Goal: Information Seeking & Learning: Learn about a topic

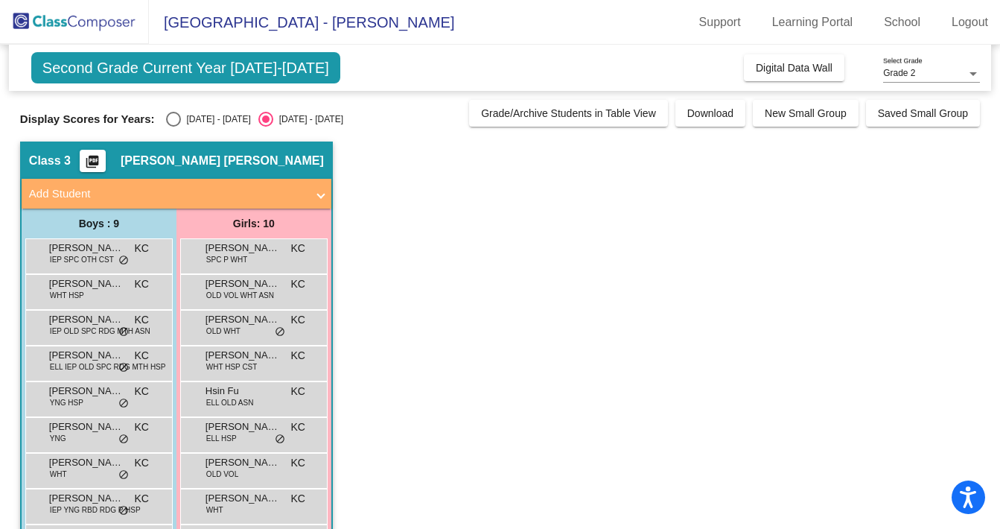
click at [171, 122] on div "Select an option" at bounding box center [173, 119] width 15 height 15
click at [173, 127] on input "[DATE] - [DATE]" at bounding box center [173, 127] width 1 height 1
radio input "true"
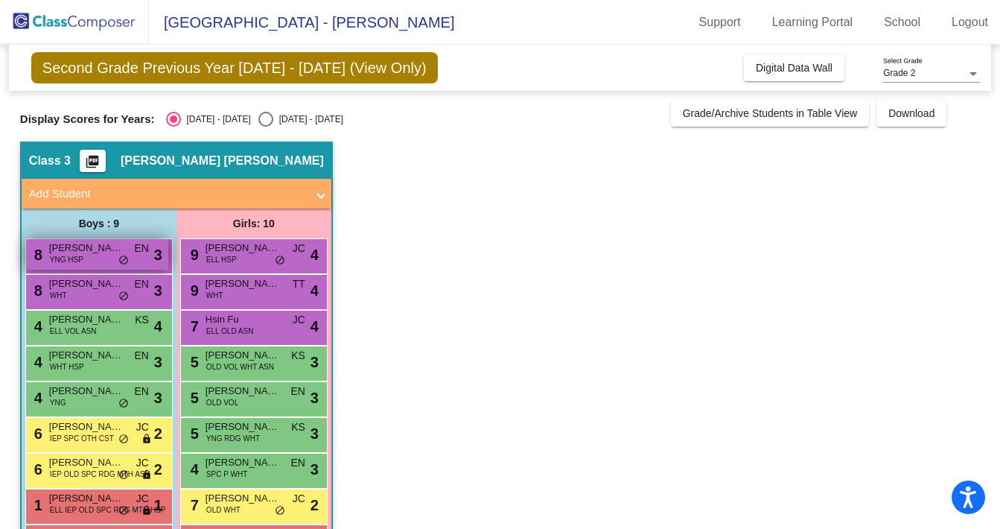
click at [96, 255] on div "8 [PERSON_NAME] YNG HSP EN lock do_not_disturb_alt 3" at bounding box center [97, 254] width 142 height 31
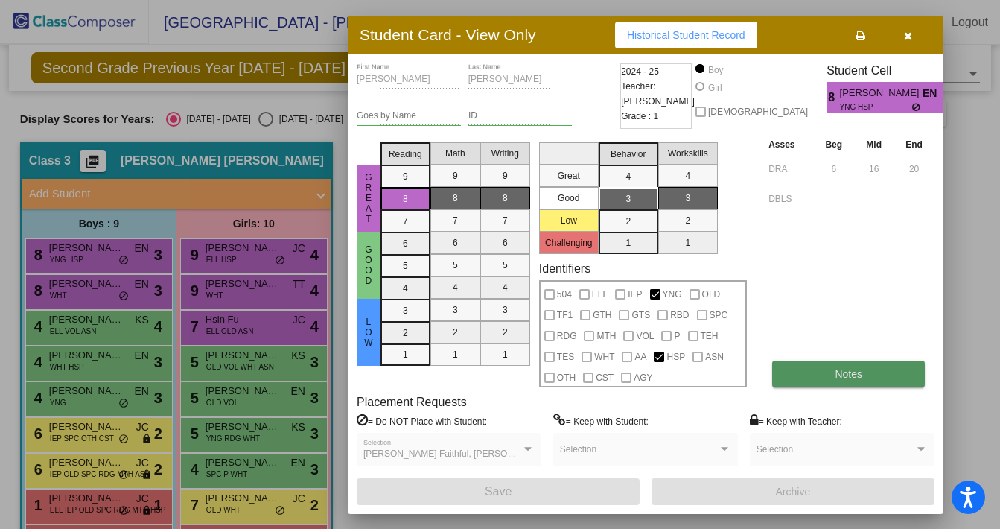
click at [839, 373] on span "Notes" at bounding box center [849, 374] width 28 height 12
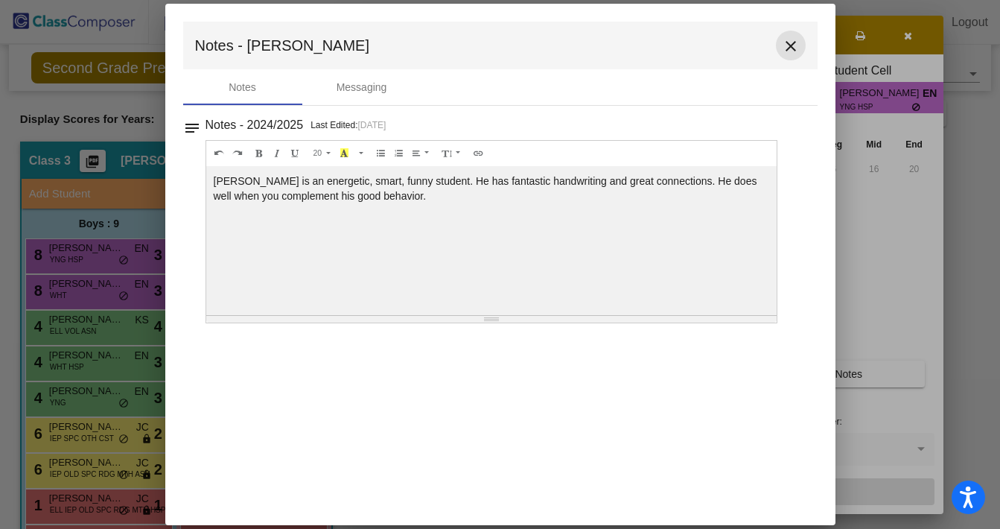
click at [787, 43] on mat-icon "close" at bounding box center [791, 46] width 18 height 18
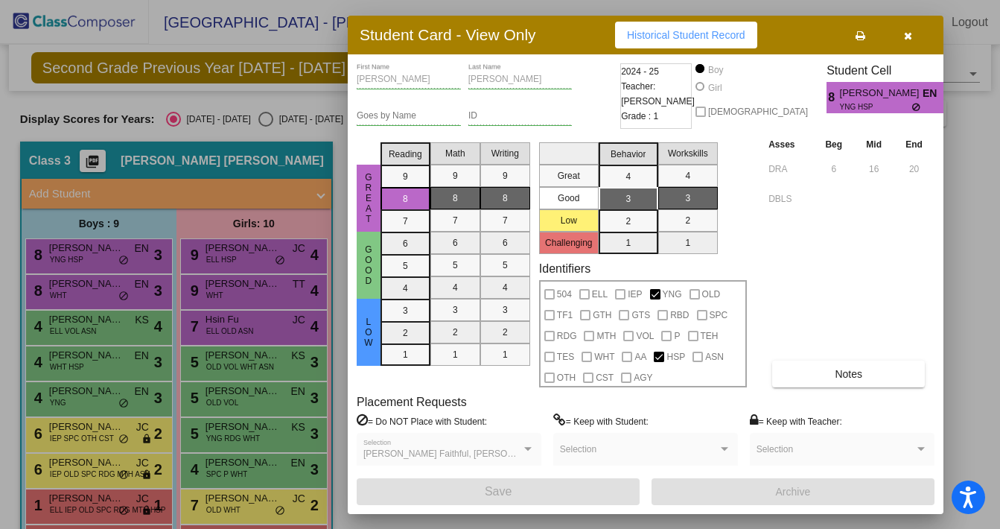
click at [907, 34] on icon "button" at bounding box center [908, 36] width 8 height 10
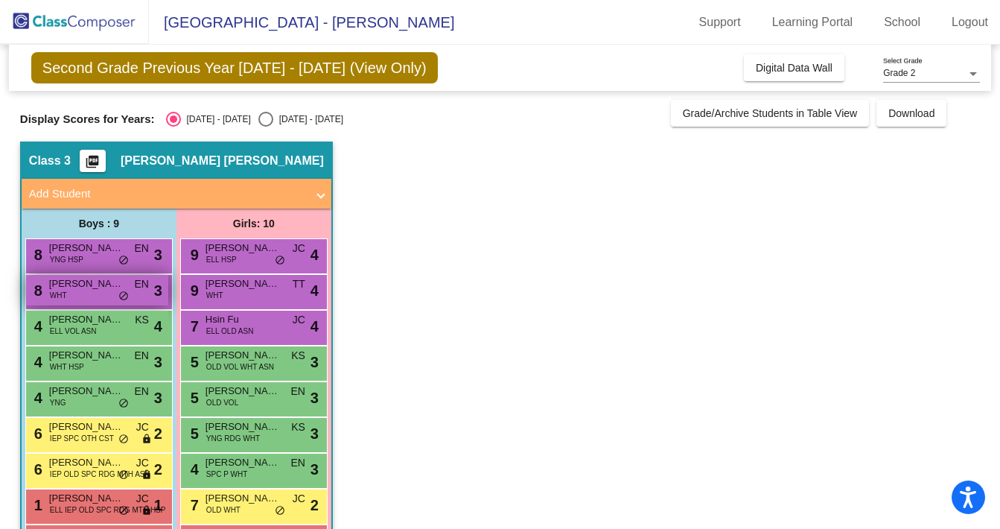
click at [71, 296] on div "8 [PERSON_NAME] WHT EN lock do_not_disturb_alt 3" at bounding box center [97, 290] width 142 height 31
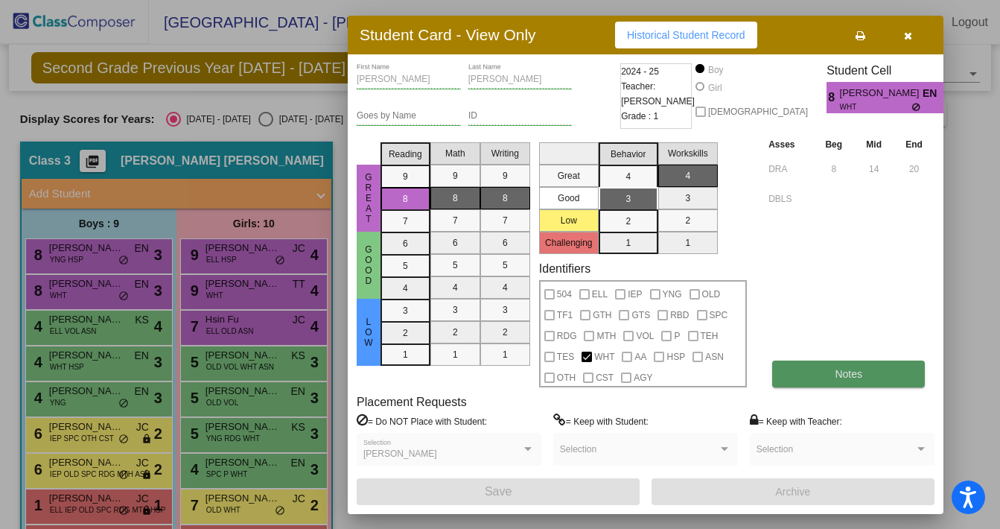
click at [825, 378] on button "Notes" at bounding box center [848, 374] width 153 height 27
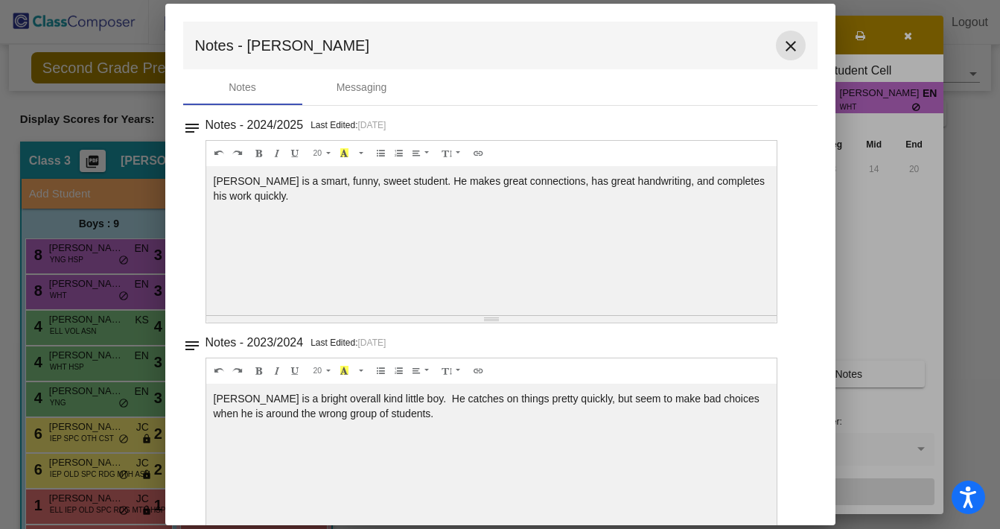
click at [786, 46] on mat-icon "close" at bounding box center [791, 46] width 18 height 18
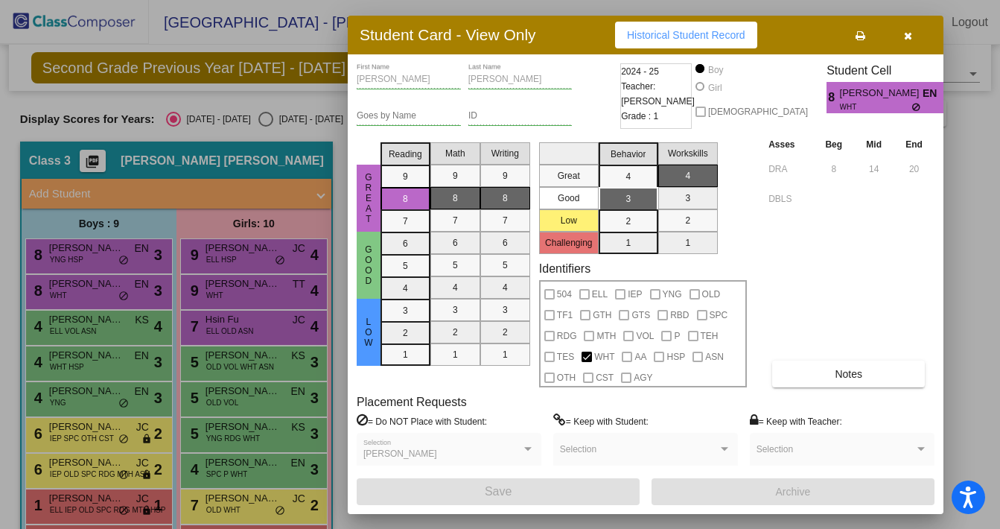
click at [907, 34] on icon "button" at bounding box center [908, 36] width 8 height 10
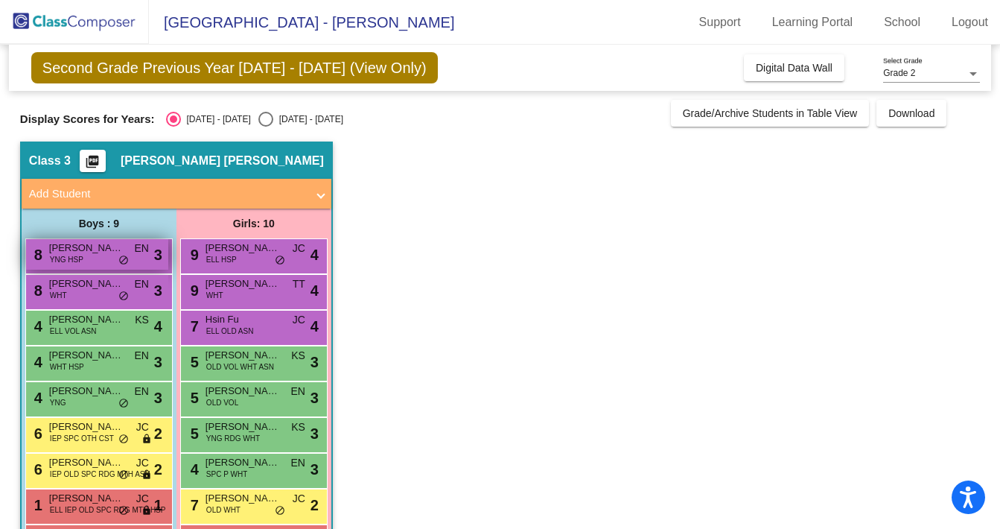
click at [92, 262] on div "8 [PERSON_NAME] YNG HSP EN lock do_not_disturb_alt 3" at bounding box center [97, 254] width 142 height 31
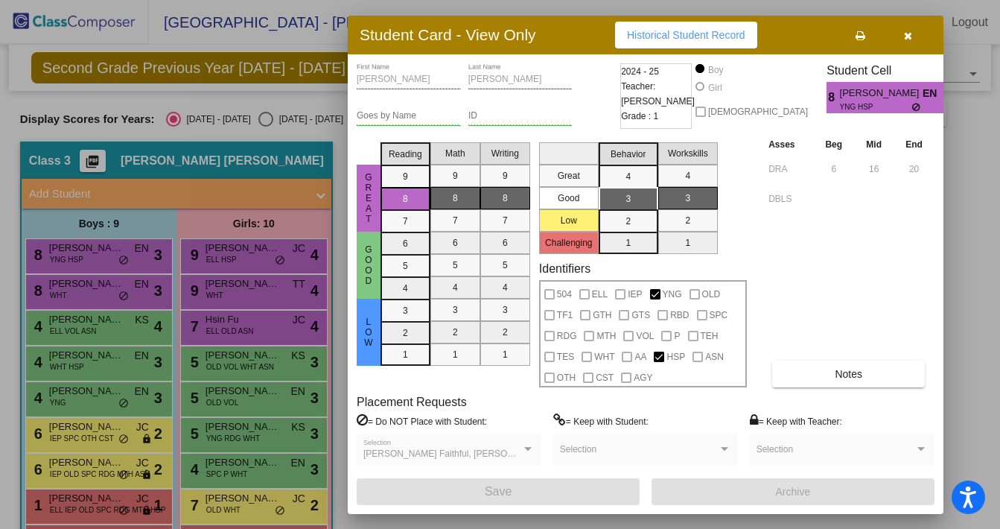
click at [101, 328] on div at bounding box center [500, 264] width 1000 height 529
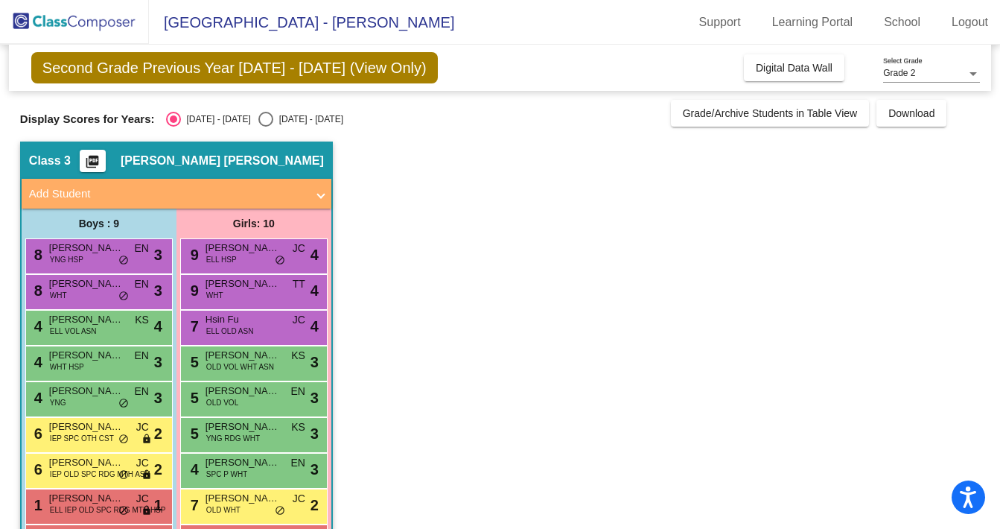
click at [101, 328] on div "4 [PERSON_NAME] ELL VOL ASN KS lock do_not_disturb_alt 4" at bounding box center [97, 326] width 142 height 31
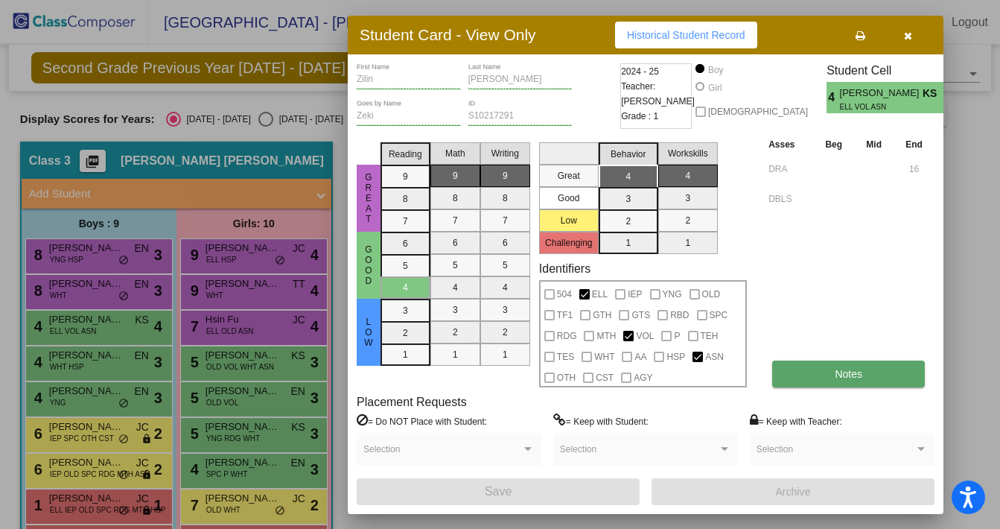
click at [833, 377] on button "Notes" at bounding box center [848, 374] width 153 height 27
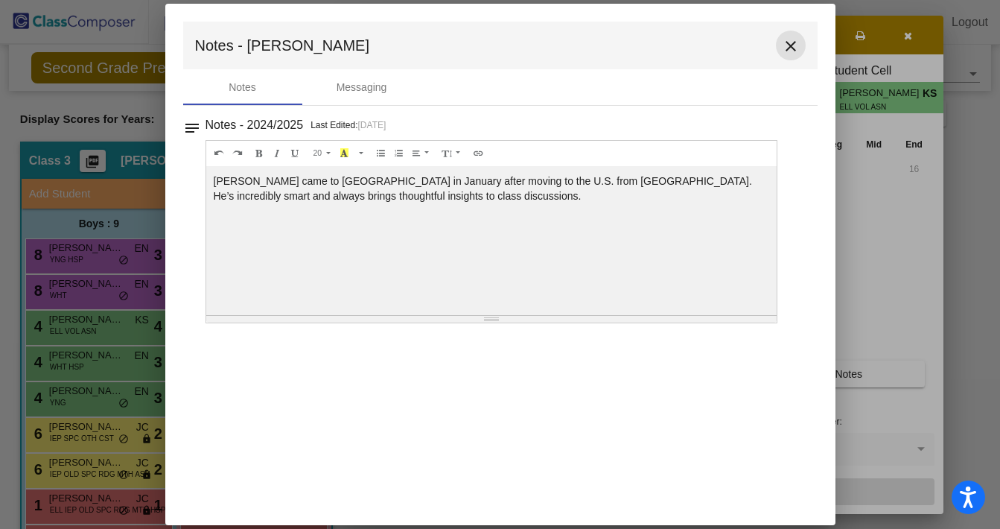
click at [790, 48] on mat-icon "close" at bounding box center [791, 46] width 18 height 18
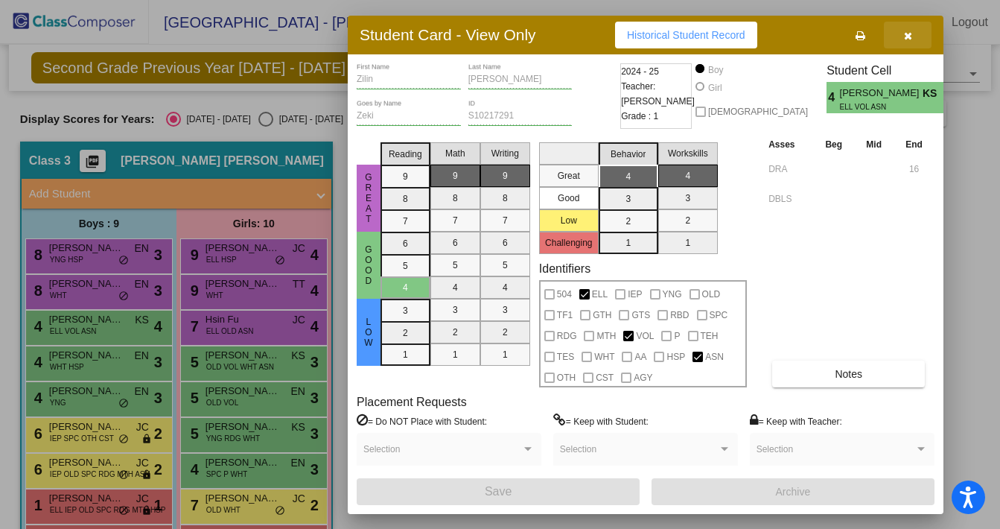
click at [907, 35] on icon "button" at bounding box center [908, 36] width 8 height 10
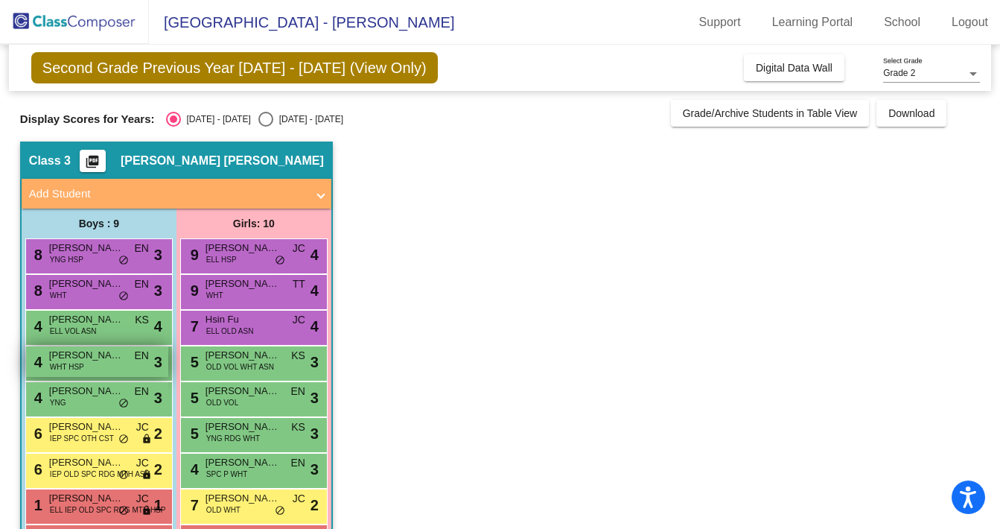
click at [65, 361] on span "WHT HSP" at bounding box center [67, 366] width 34 height 11
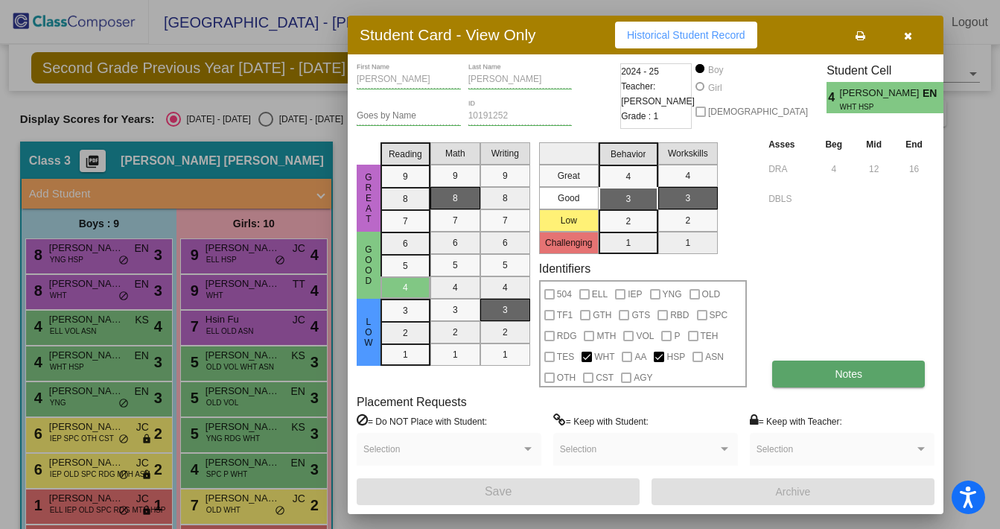
click at [819, 373] on button "Notes" at bounding box center [848, 374] width 153 height 27
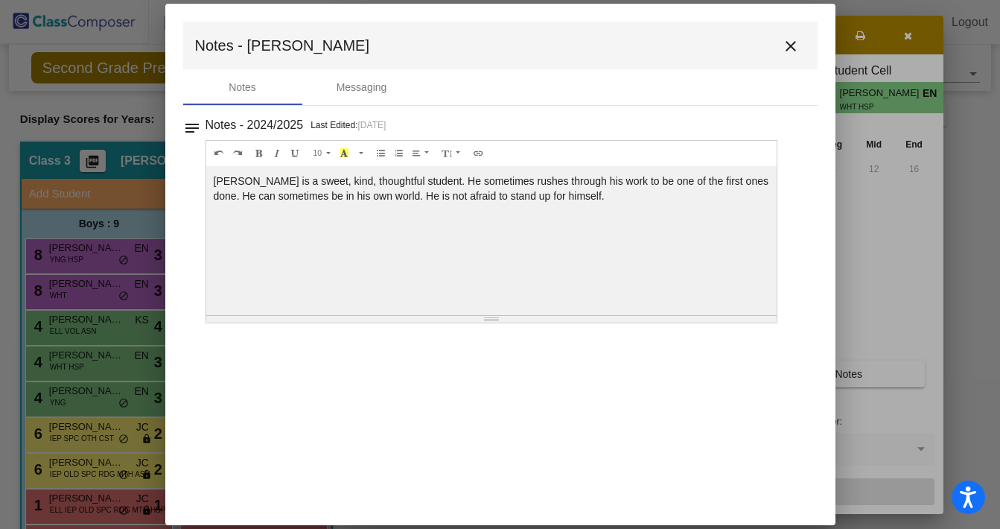
click at [790, 47] on mat-icon "close" at bounding box center [791, 46] width 18 height 18
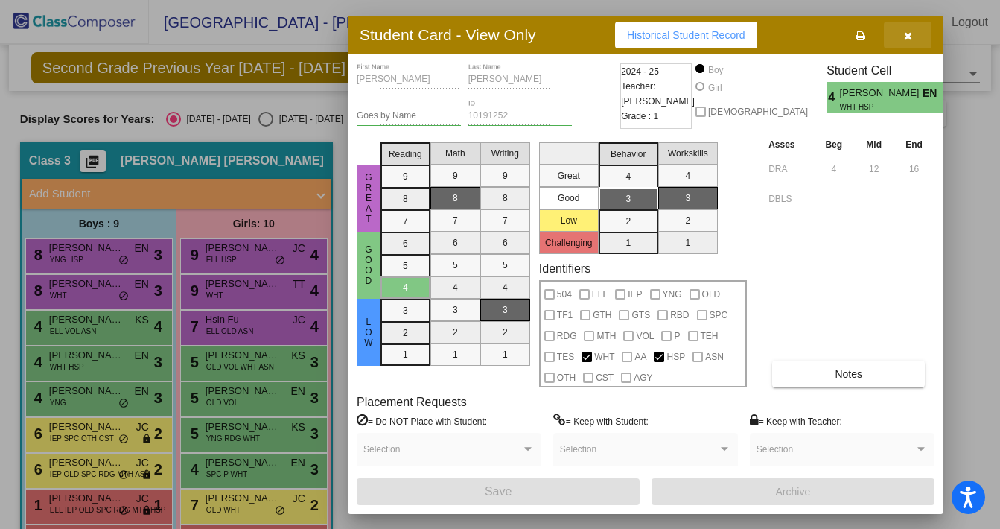
click at [910, 35] on icon "button" at bounding box center [908, 36] width 8 height 10
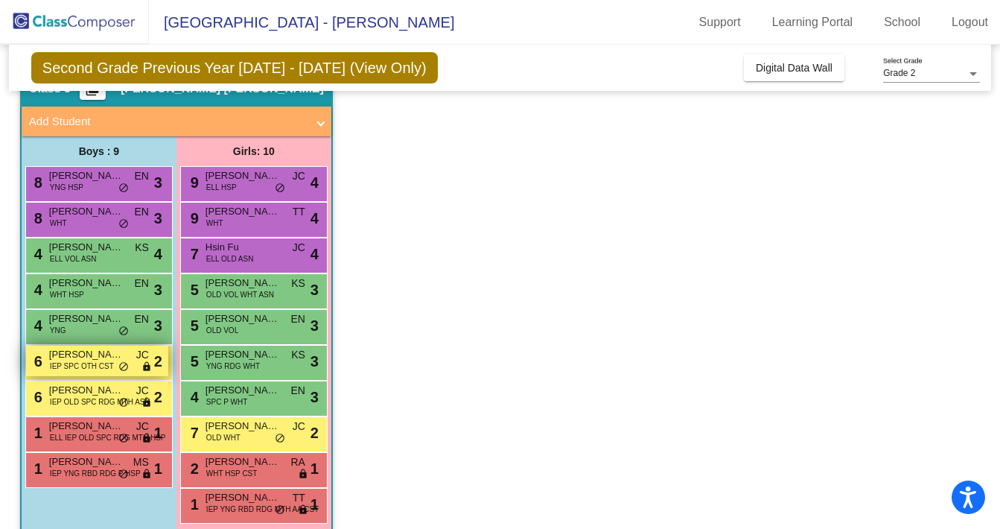
scroll to position [91, 0]
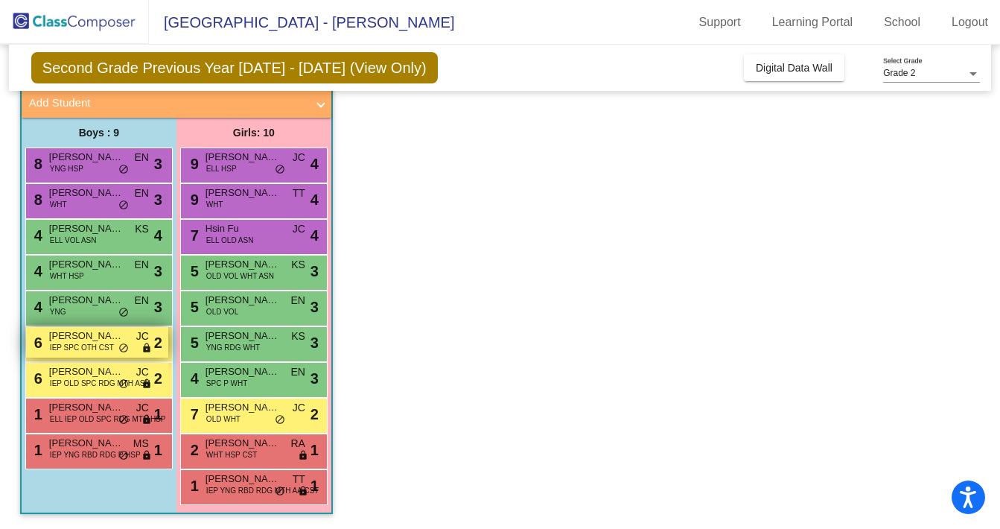
click at [101, 341] on span "[PERSON_NAME]" at bounding box center [86, 335] width 74 height 15
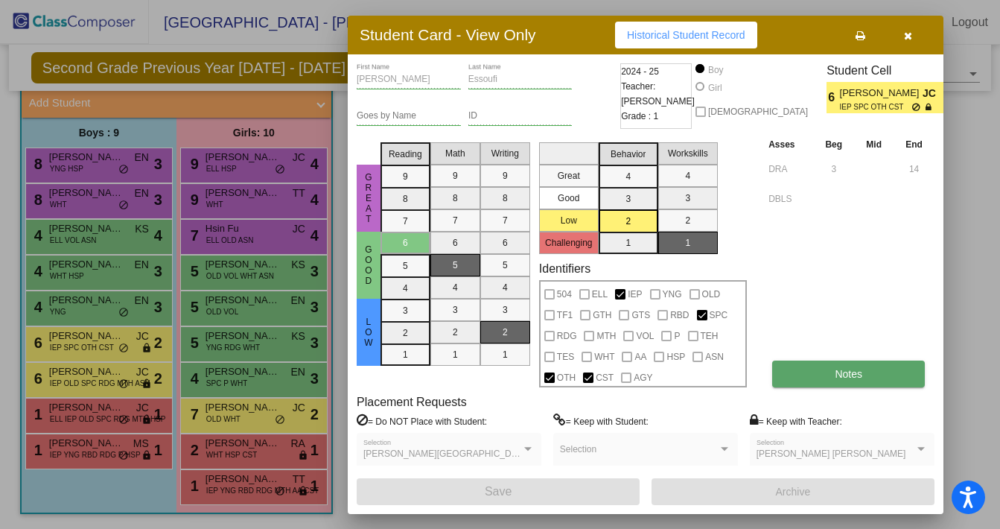
click at [810, 378] on button "Notes" at bounding box center [848, 374] width 153 height 27
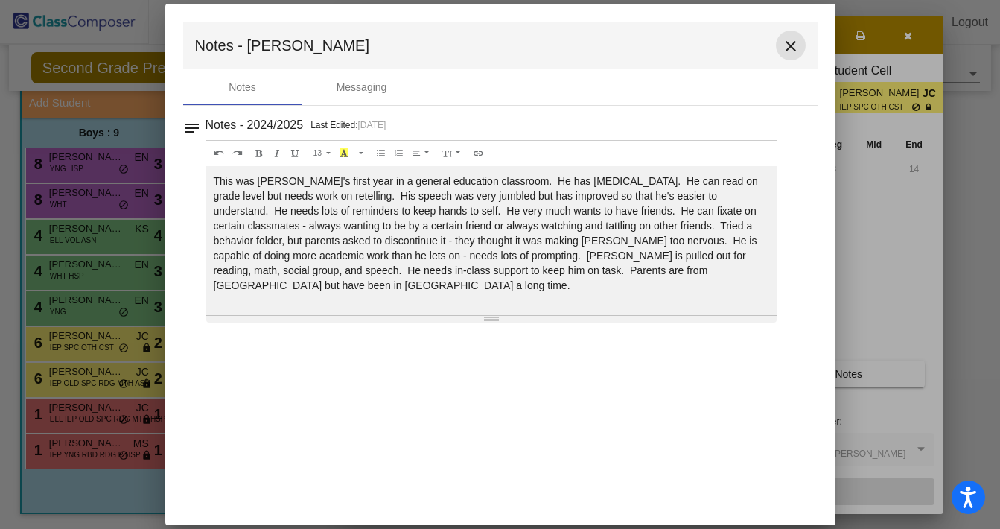
click at [791, 44] on mat-icon "close" at bounding box center [791, 46] width 18 height 18
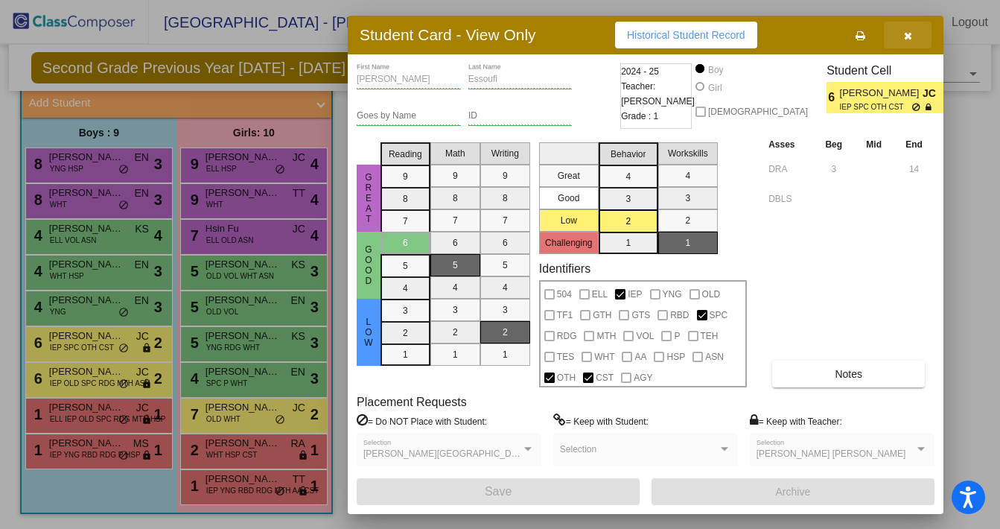
click at [911, 33] on icon "button" at bounding box center [908, 36] width 8 height 10
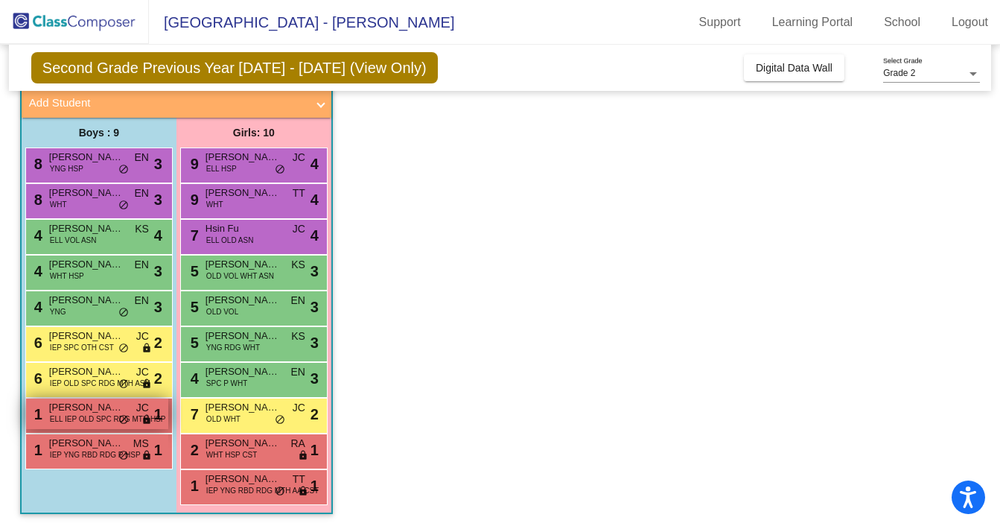
click at [89, 416] on span "ELL IEP OLD SPC RDG MTH HSP" at bounding box center [108, 418] width 116 height 11
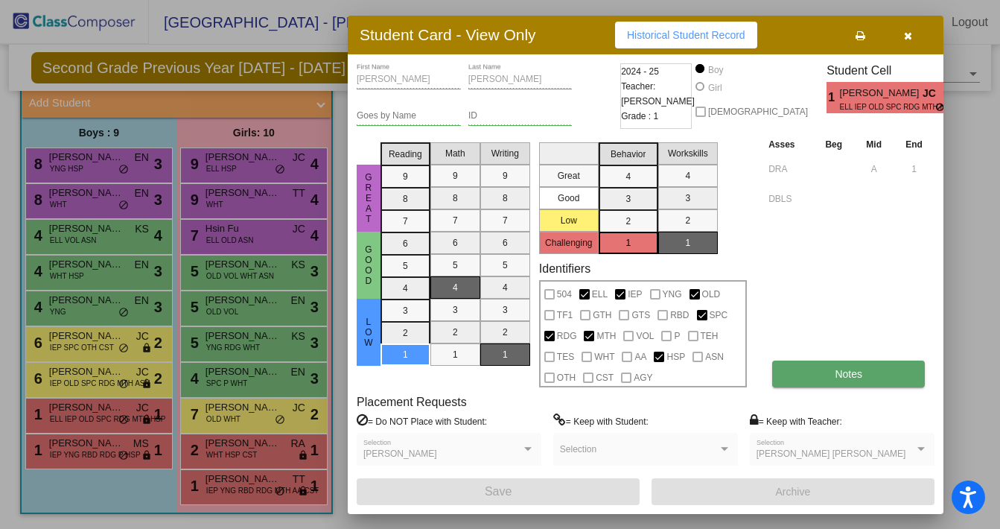
click at [874, 373] on button "Notes" at bounding box center [848, 374] width 153 height 27
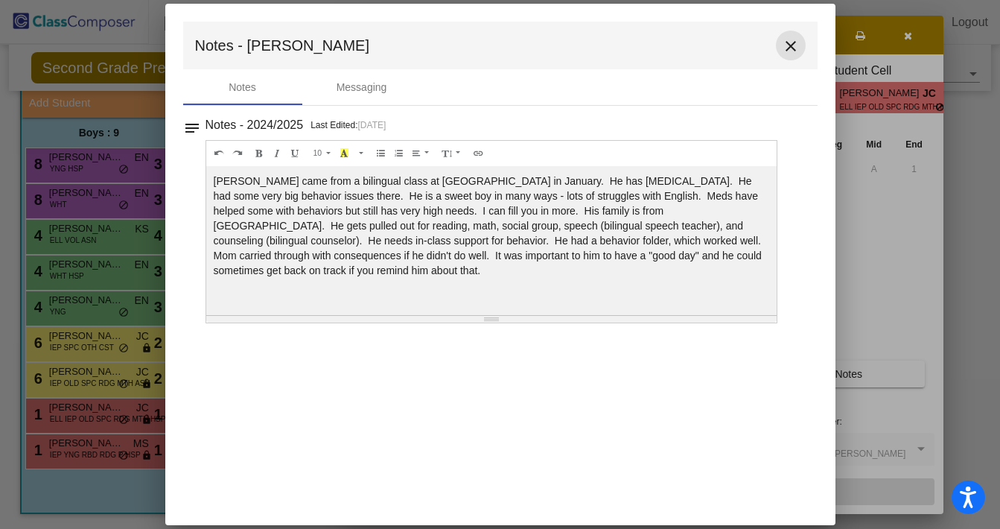
click at [797, 45] on mat-icon "close" at bounding box center [791, 46] width 18 height 18
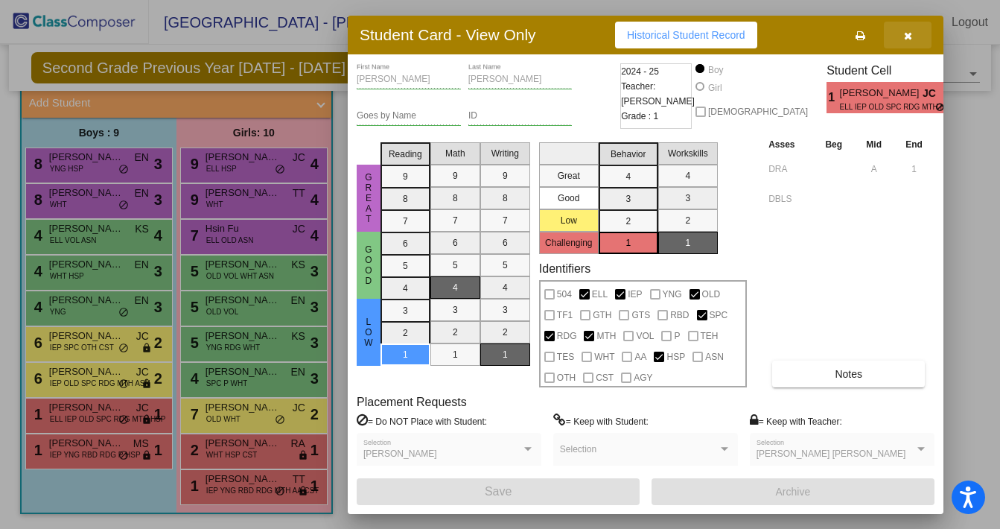
click at [910, 31] on icon "button" at bounding box center [908, 36] width 8 height 10
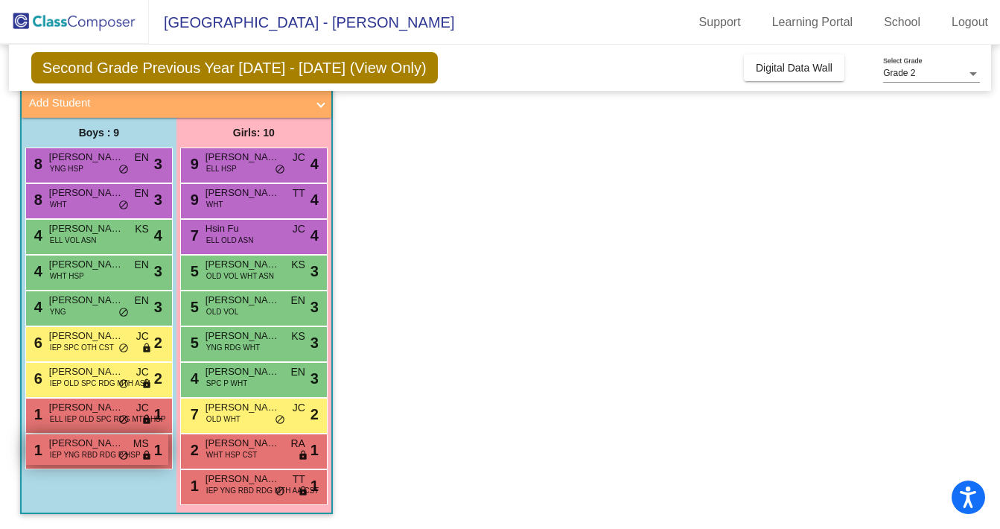
click at [99, 458] on span "IEP YNG RBD RDG P HSP" at bounding box center [95, 454] width 91 height 11
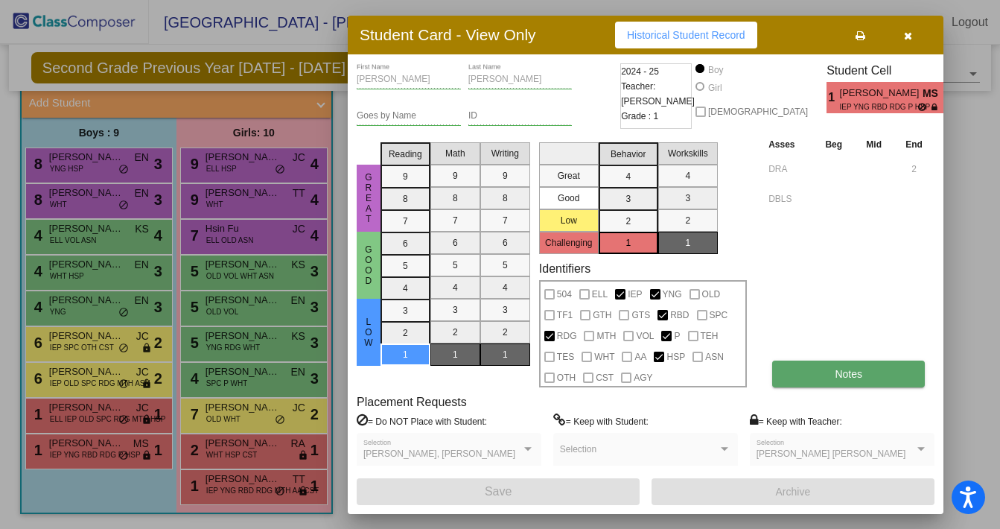
click at [791, 374] on button "Notes" at bounding box center [848, 374] width 153 height 27
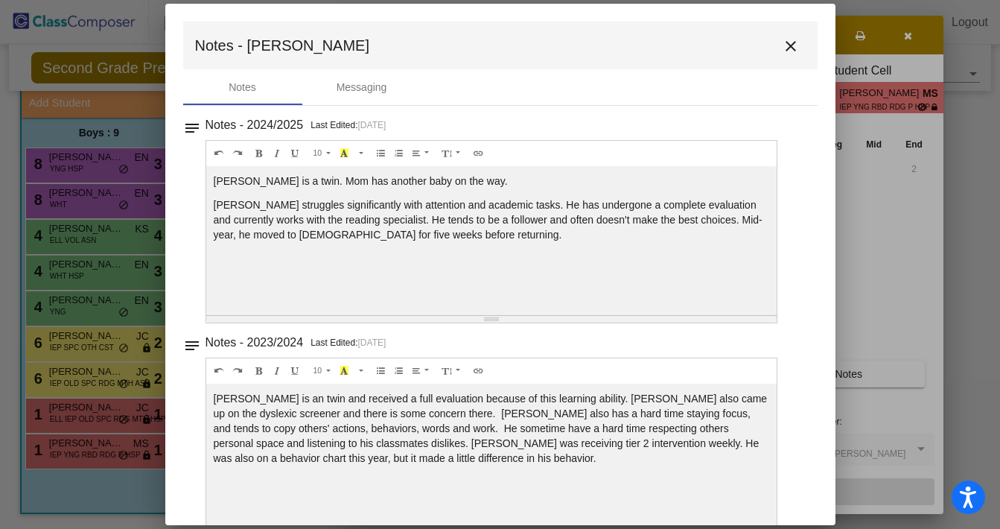
scroll to position [34, 0]
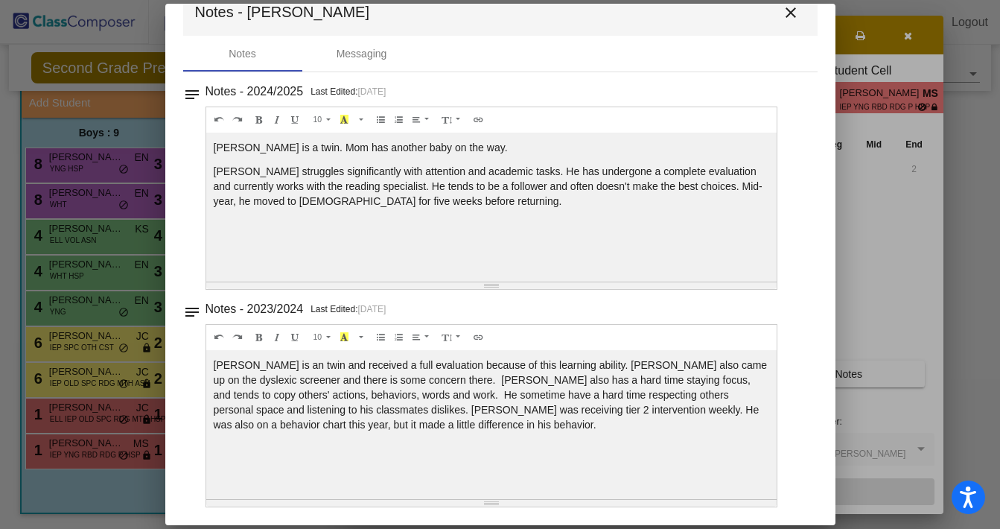
click at [782, 13] on mat-icon "close" at bounding box center [791, 13] width 18 height 18
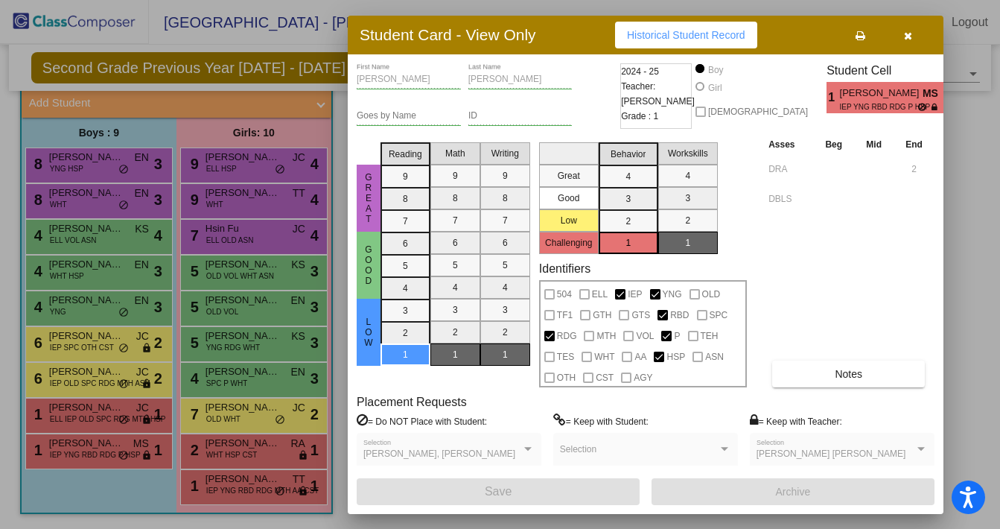
click at [114, 423] on div at bounding box center [500, 264] width 1000 height 529
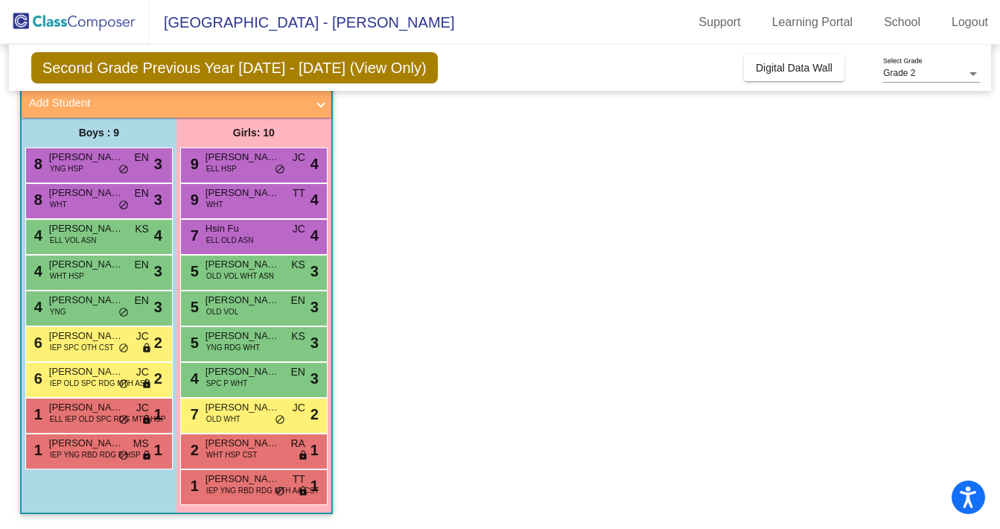
click at [114, 423] on span "ELL IEP OLD SPC RDG MTH HSP" at bounding box center [108, 418] width 116 height 11
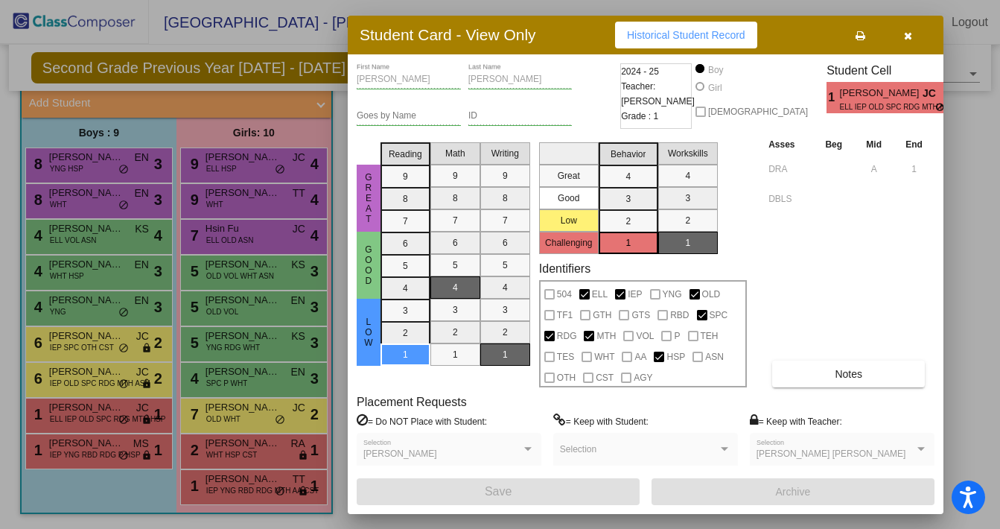
click at [113, 346] on div at bounding box center [500, 264] width 1000 height 529
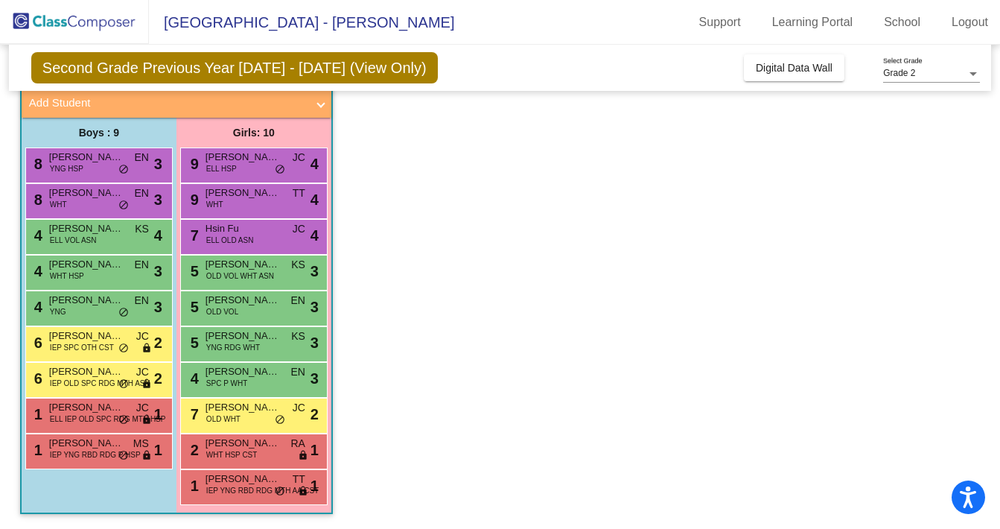
click at [113, 346] on div "6 [PERSON_NAME] IEP SPC OTH CST JC lock do_not_disturb_alt 2" at bounding box center [97, 342] width 142 height 31
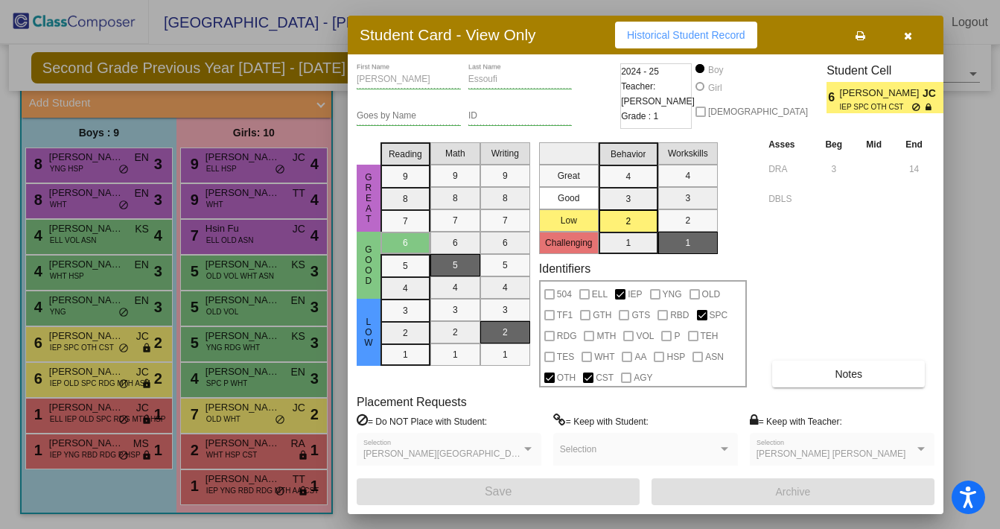
click at [103, 279] on div at bounding box center [500, 264] width 1000 height 529
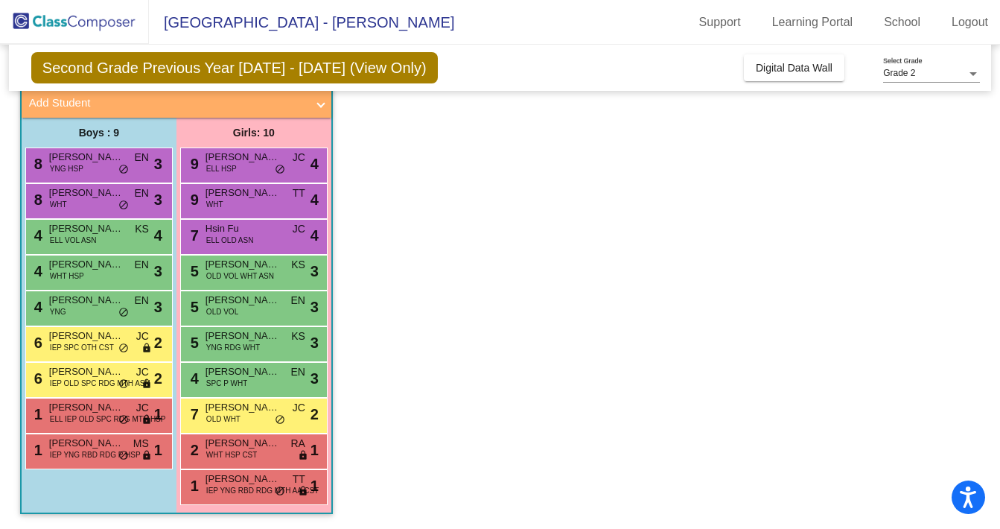
click at [103, 279] on div "4 [PERSON_NAME] WHT HSP EN lock do_not_disturb_alt 3" at bounding box center [97, 270] width 142 height 31
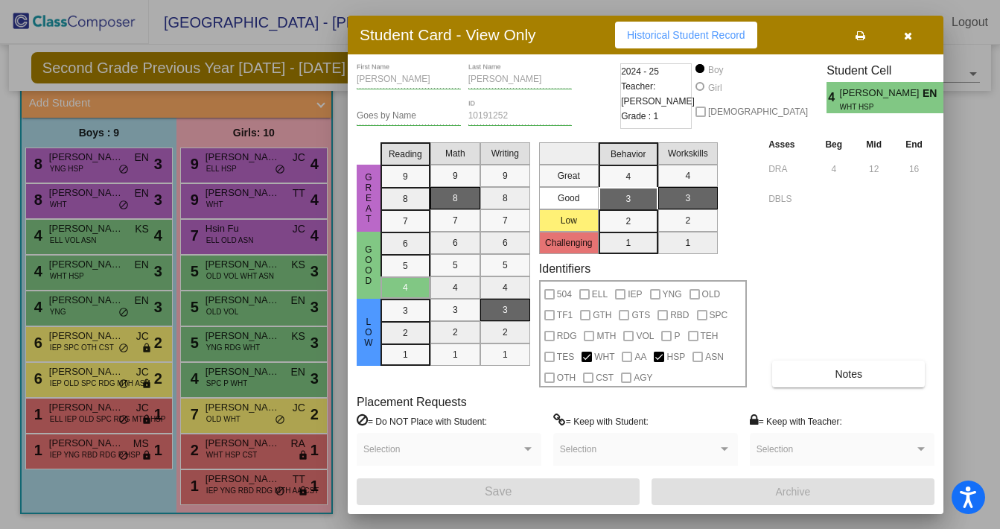
click at [95, 236] on div at bounding box center [500, 264] width 1000 height 529
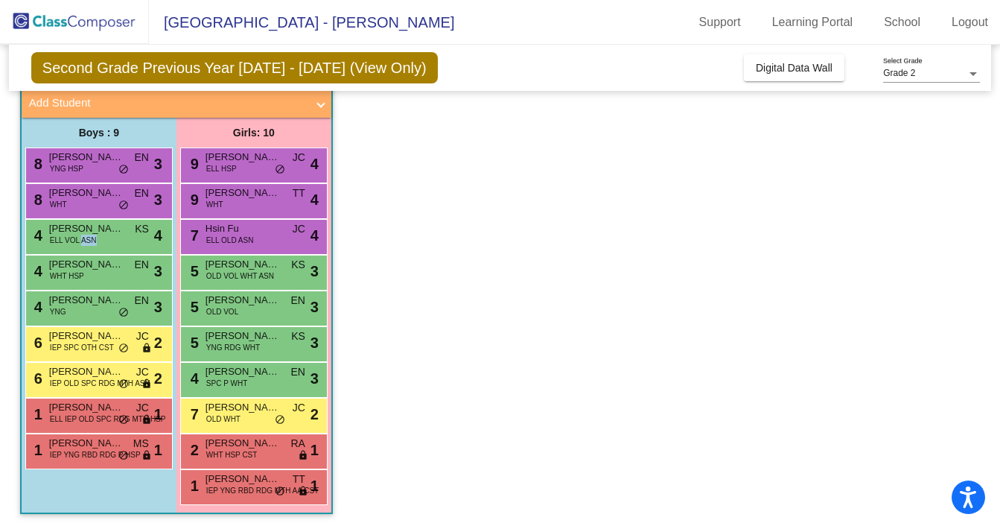
click at [95, 236] on span "ELL VOL ASN" at bounding box center [73, 240] width 47 height 11
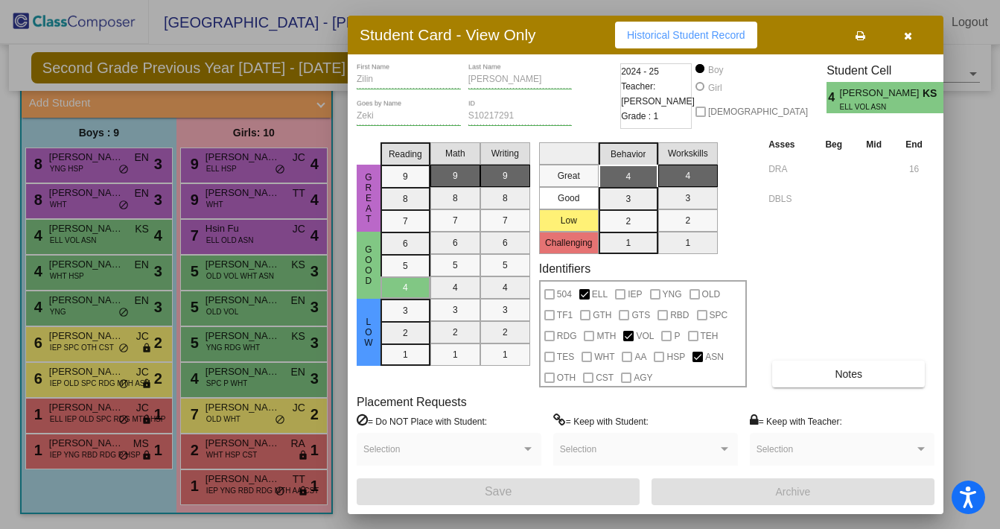
click at [268, 171] on div at bounding box center [500, 264] width 1000 height 529
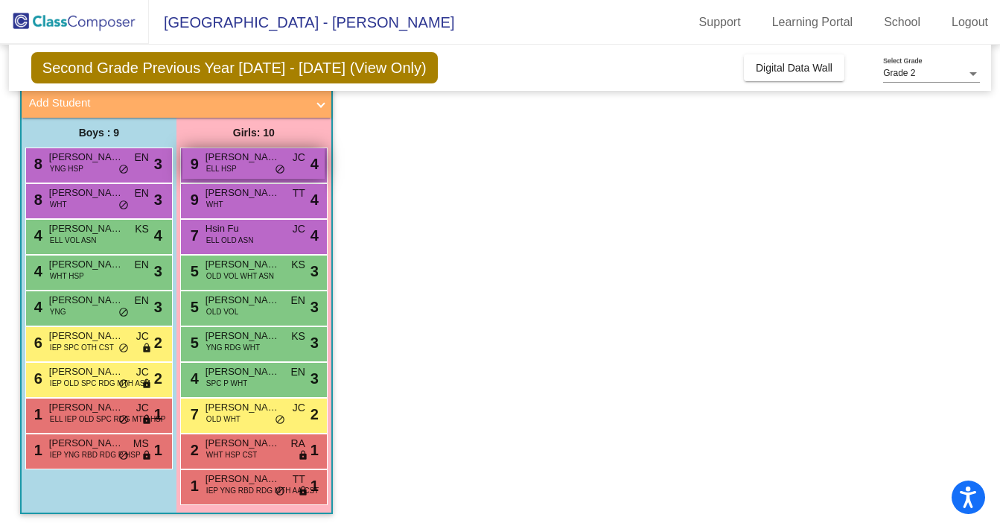
click at [268, 173] on div "9 [PERSON_NAME] ELL HSP JC lock do_not_disturb_alt 4" at bounding box center [253, 163] width 142 height 31
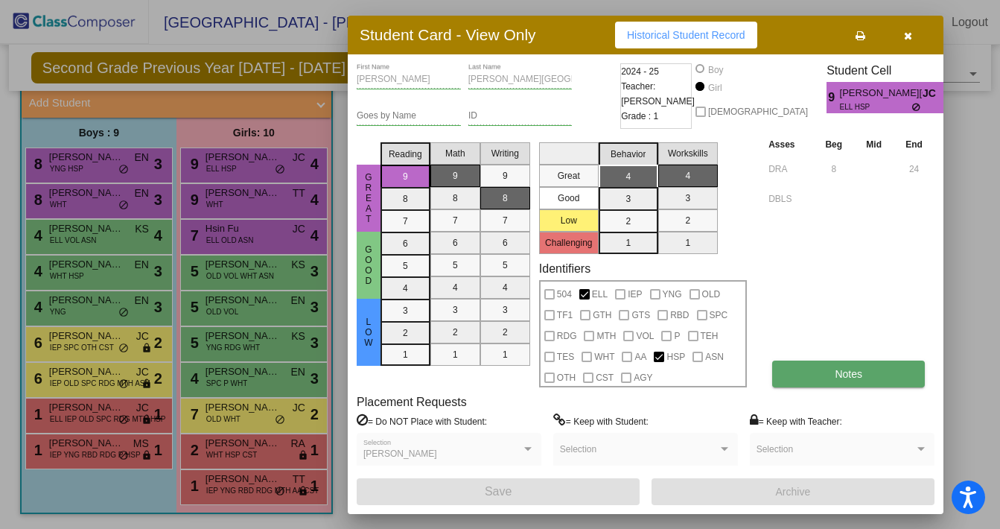
click at [863, 370] on span "Notes" at bounding box center [849, 374] width 28 height 12
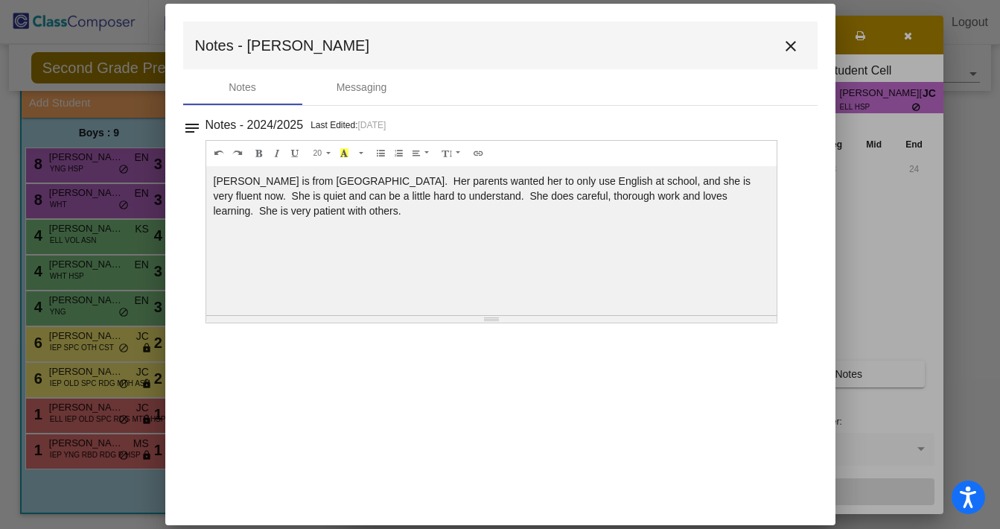
click at [793, 45] on mat-icon "close" at bounding box center [791, 46] width 18 height 18
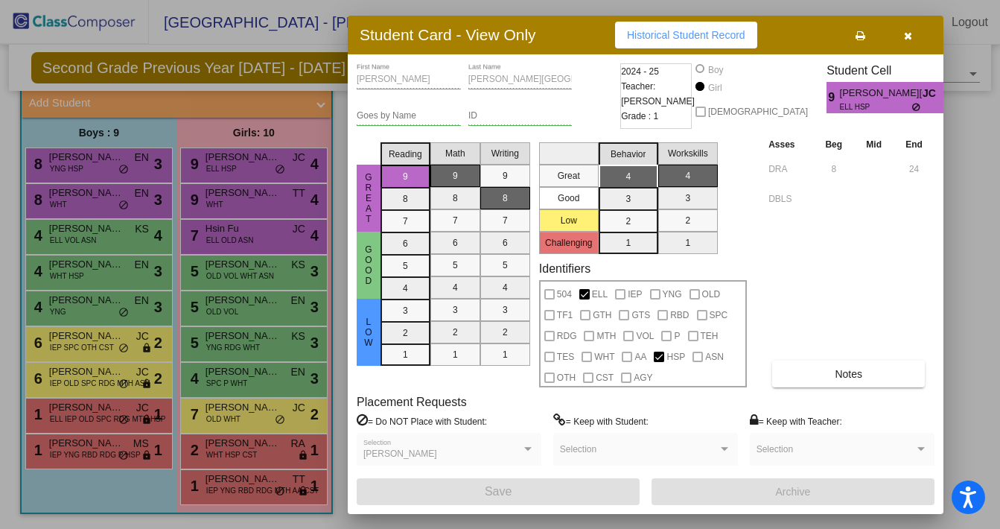
click at [910, 31] on icon "button" at bounding box center [908, 36] width 8 height 10
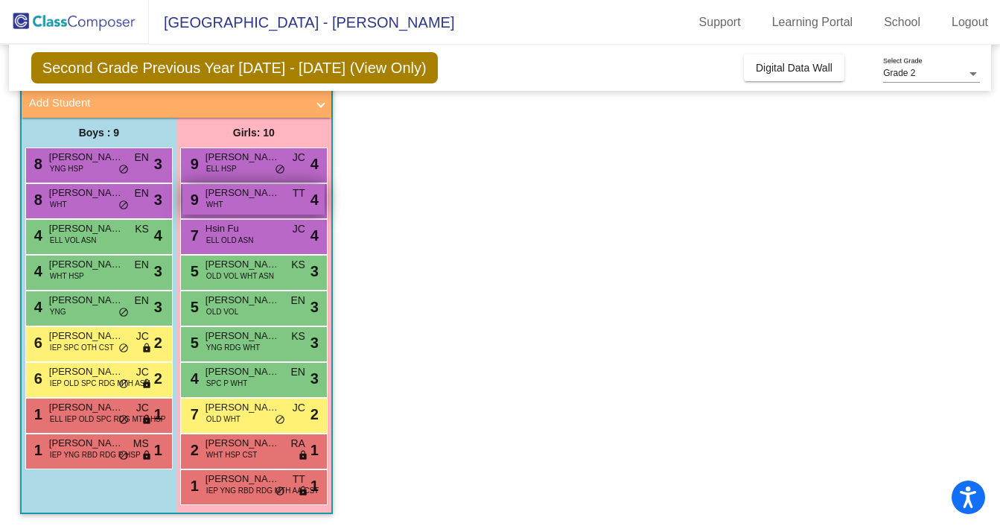
click at [290, 202] on div "9 [PERSON_NAME] WHT TT lock do_not_disturb_alt 4" at bounding box center [253, 199] width 142 height 31
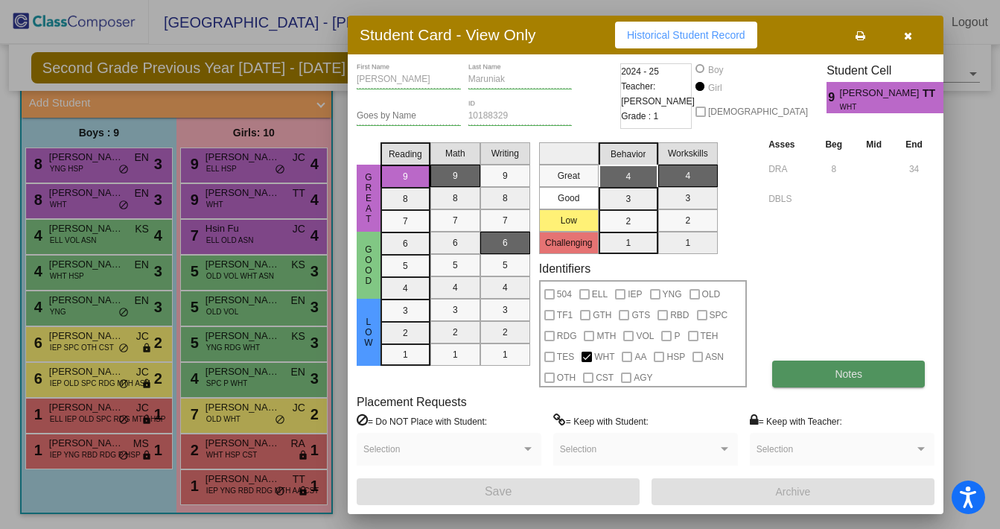
click at [866, 380] on button "Notes" at bounding box center [848, 374] width 153 height 27
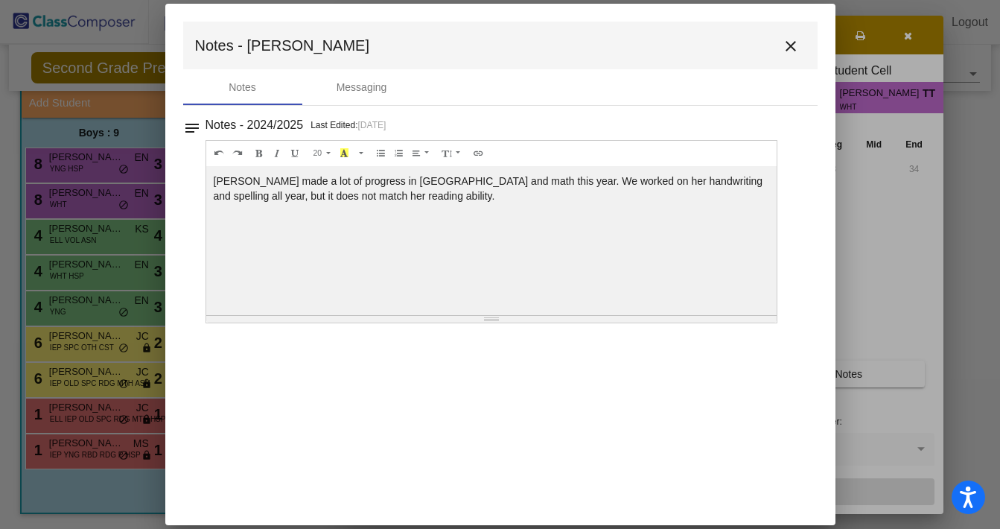
click at [788, 42] on mat-icon "close" at bounding box center [791, 46] width 18 height 18
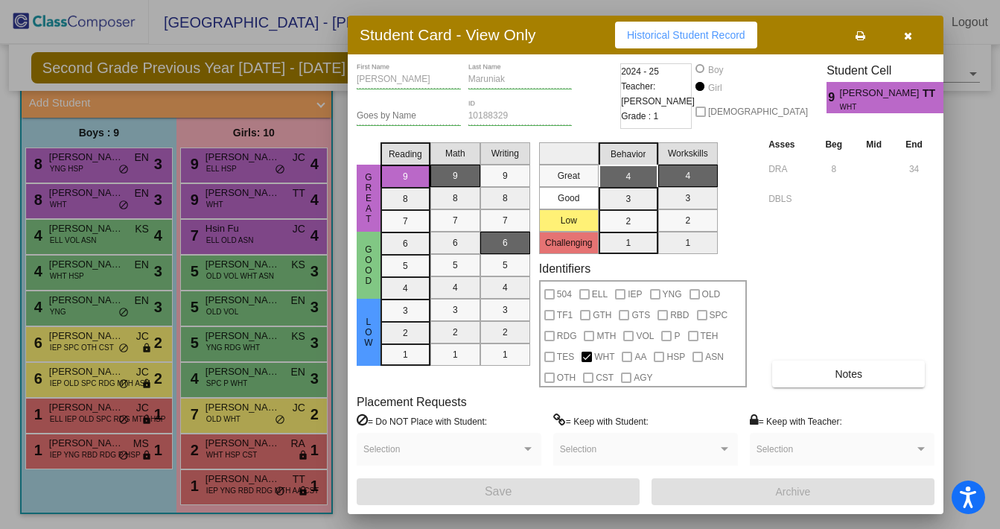
click at [907, 34] on icon "button" at bounding box center [908, 36] width 8 height 10
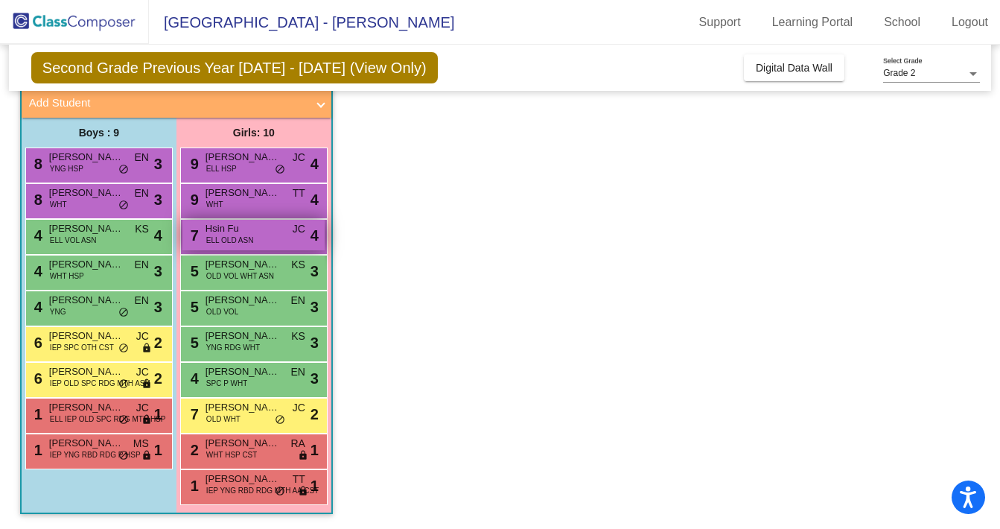
click at [278, 244] on div "7 Hsin Fu ELL OLD ASN JC lock do_not_disturb_alt 4" at bounding box center [253, 235] width 142 height 31
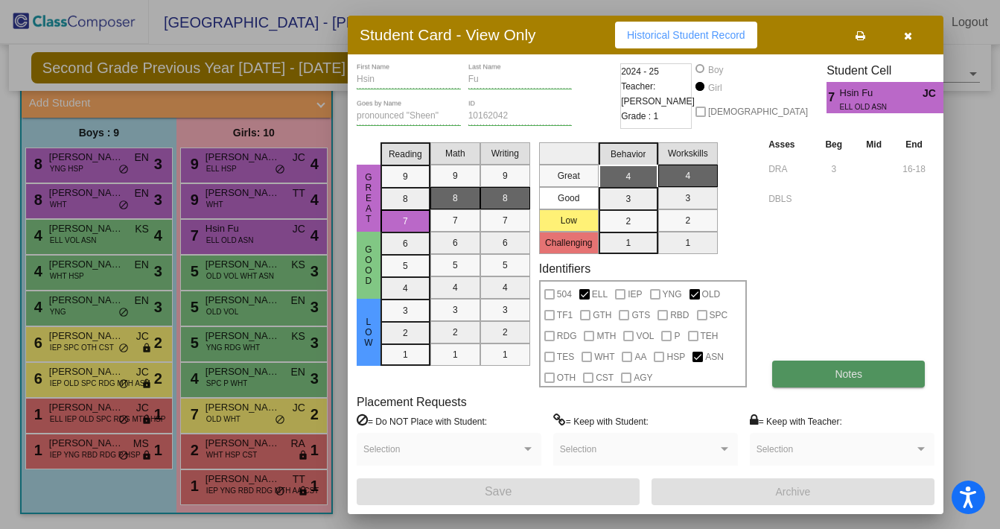
click at [896, 369] on button "Notes" at bounding box center [848, 374] width 153 height 27
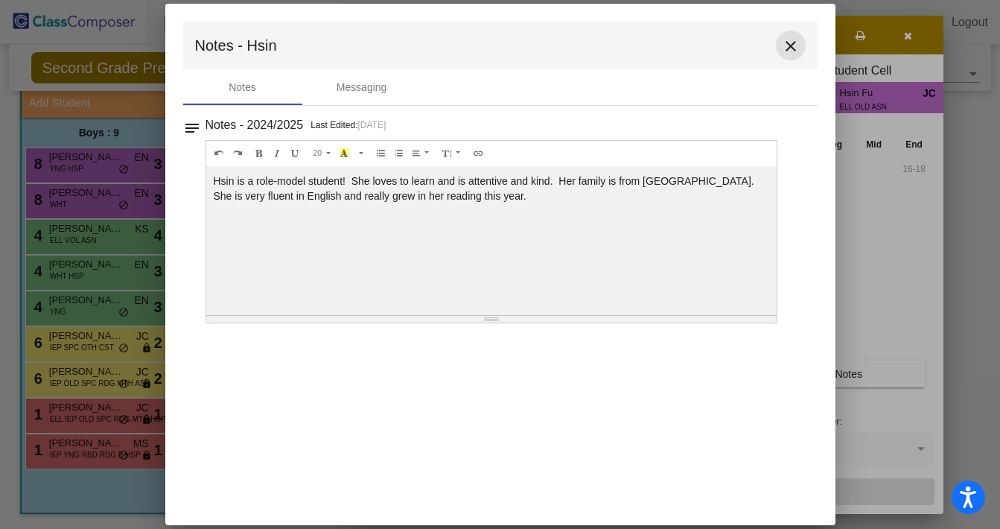
click at [792, 42] on mat-icon "close" at bounding box center [791, 46] width 18 height 18
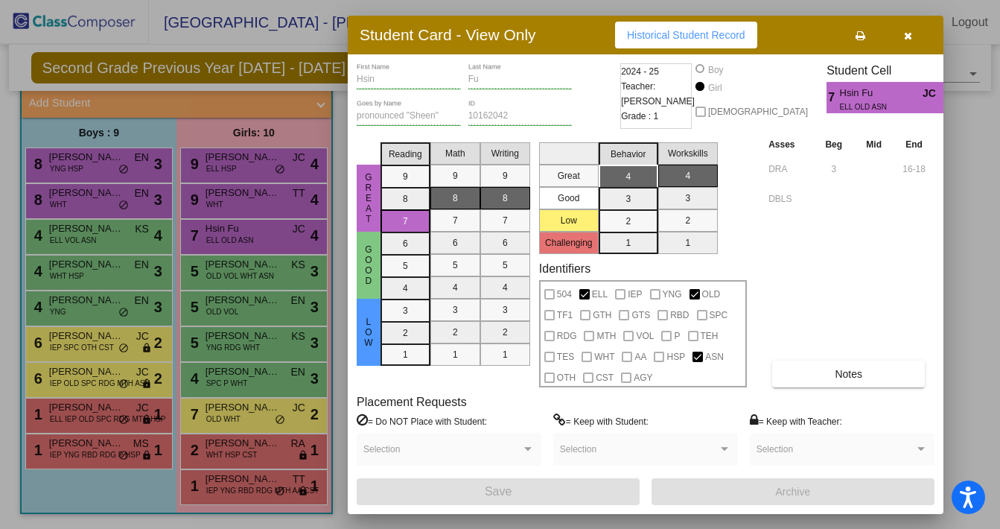
click at [900, 43] on button "button" at bounding box center [908, 35] width 48 height 27
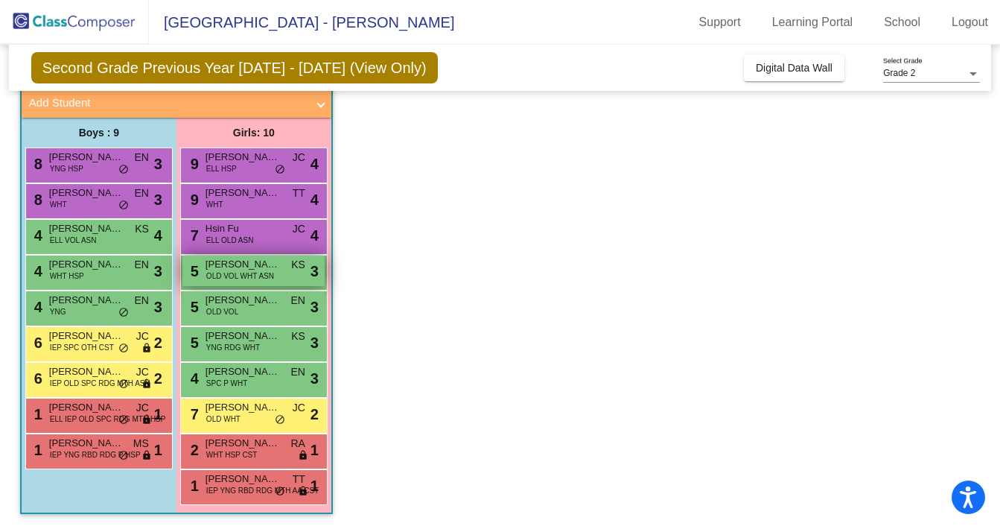
click at [264, 274] on span "OLD VOL WHT ASN" at bounding box center [240, 275] width 68 height 11
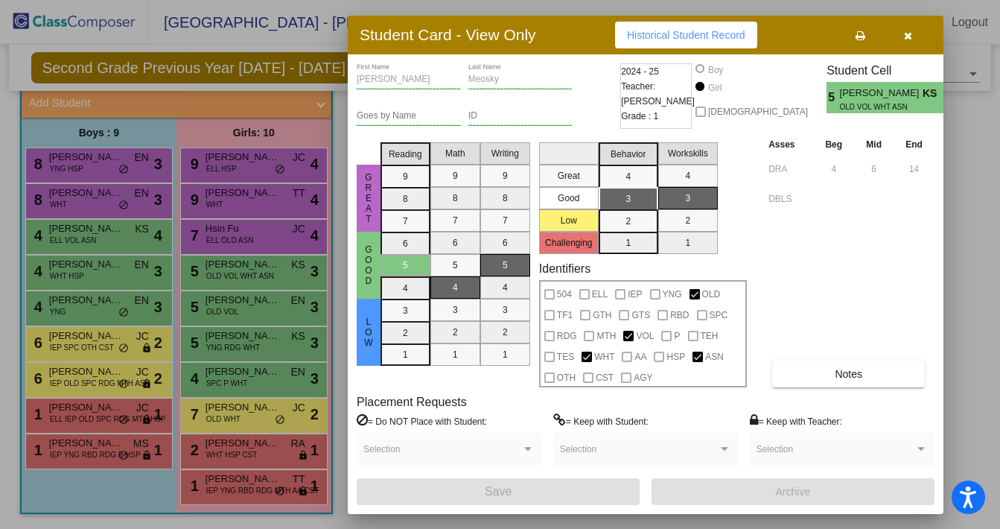
click at [229, 232] on div at bounding box center [500, 264] width 1000 height 529
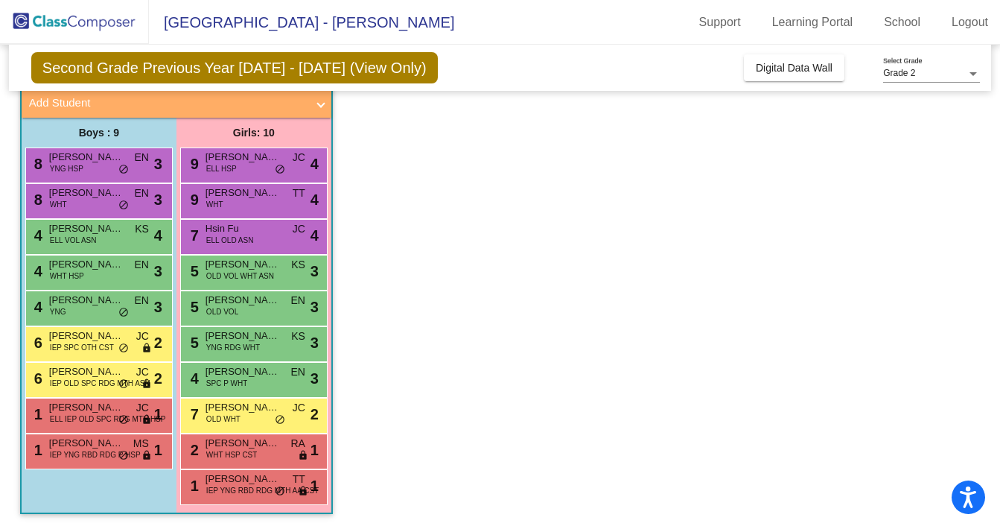
click at [229, 232] on span "Hsin Fu" at bounding box center [243, 228] width 74 height 15
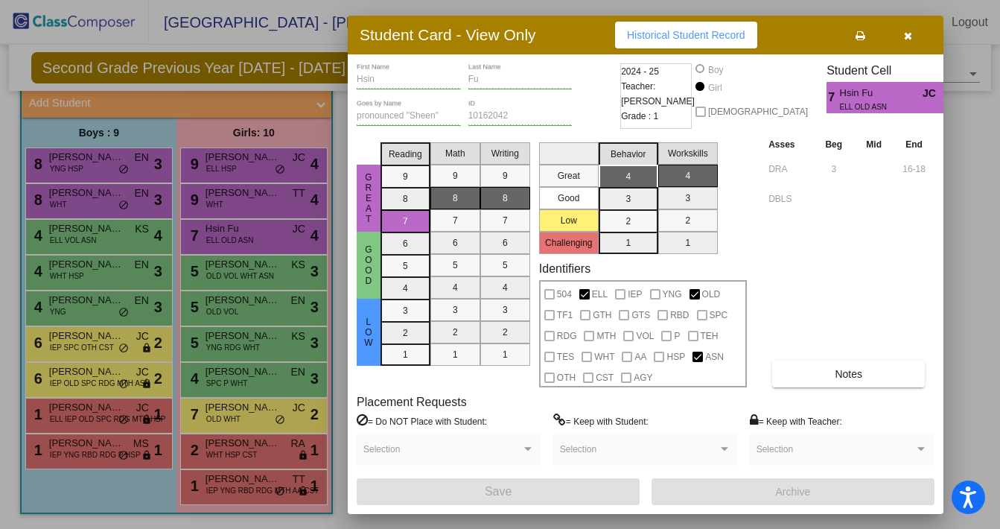
click at [249, 202] on div at bounding box center [500, 264] width 1000 height 529
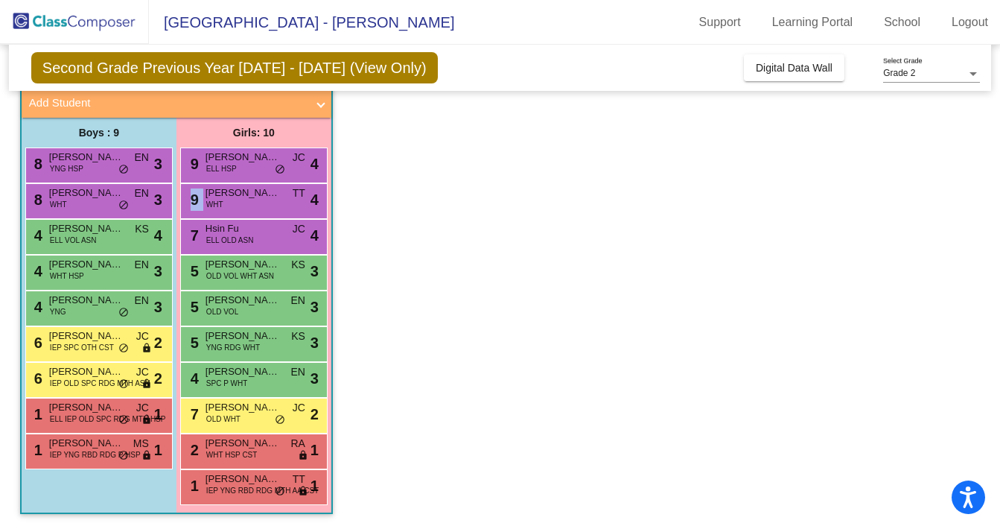
click at [249, 202] on div "9 [PERSON_NAME] WHT TT lock do_not_disturb_alt 4" at bounding box center [253, 199] width 142 height 31
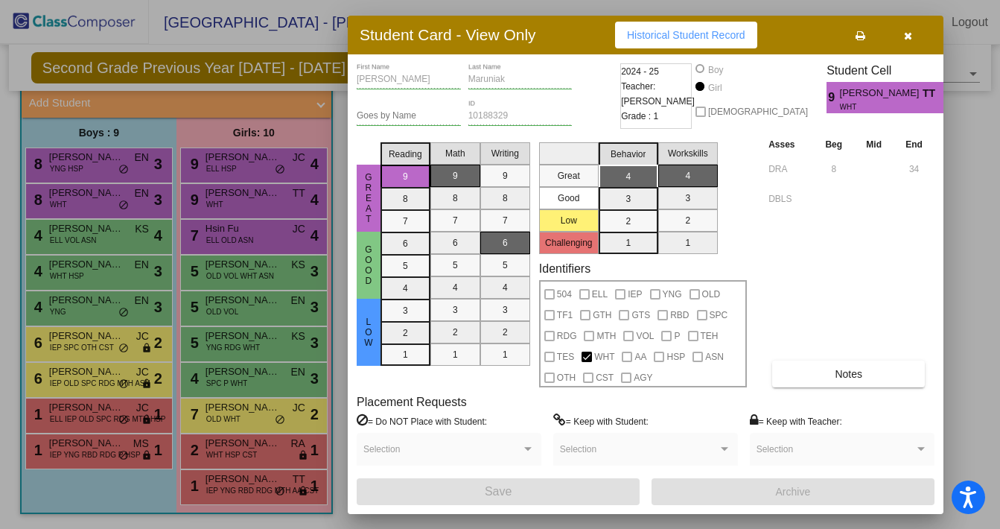
click at [254, 169] on div at bounding box center [500, 264] width 1000 height 529
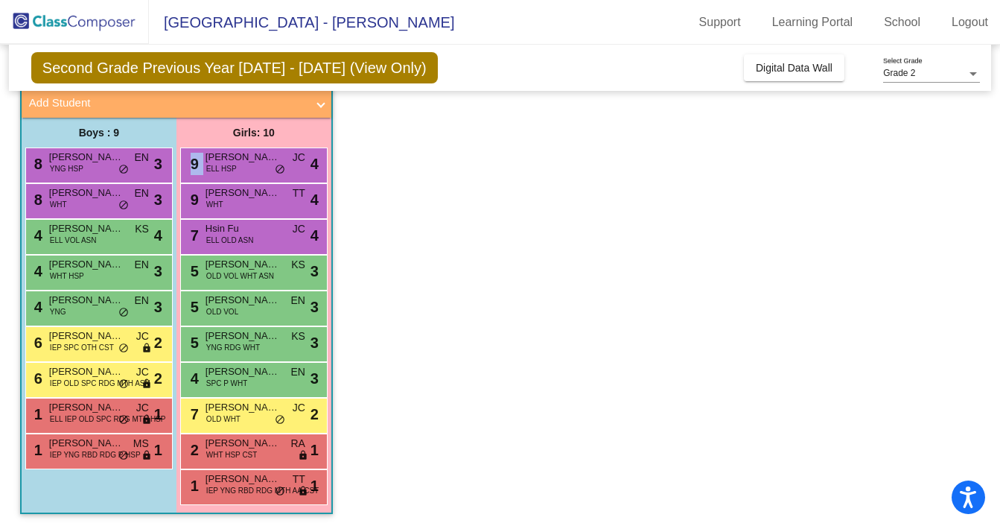
click at [254, 169] on div "9 [PERSON_NAME] ELL HSP JC lock do_not_disturb_alt 4" at bounding box center [253, 163] width 142 height 31
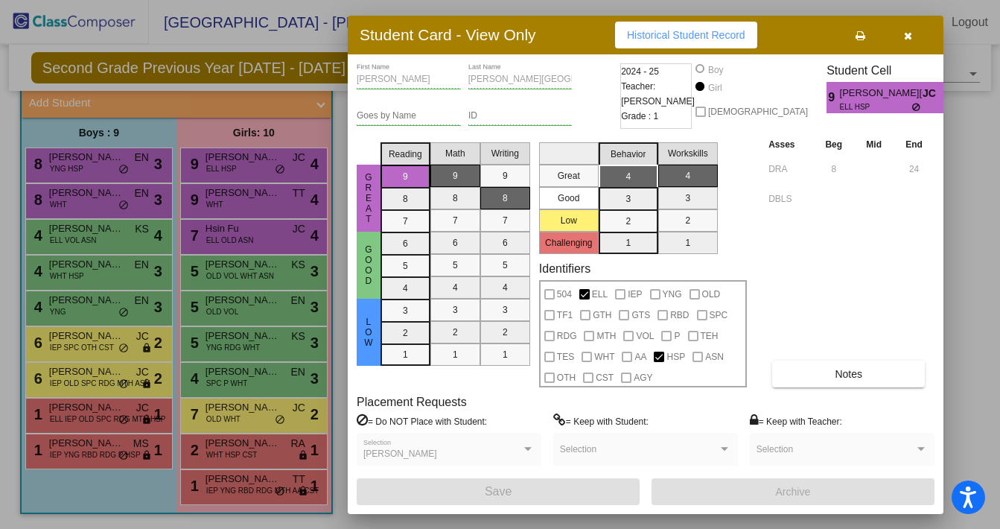
click at [259, 267] on div at bounding box center [500, 264] width 1000 height 529
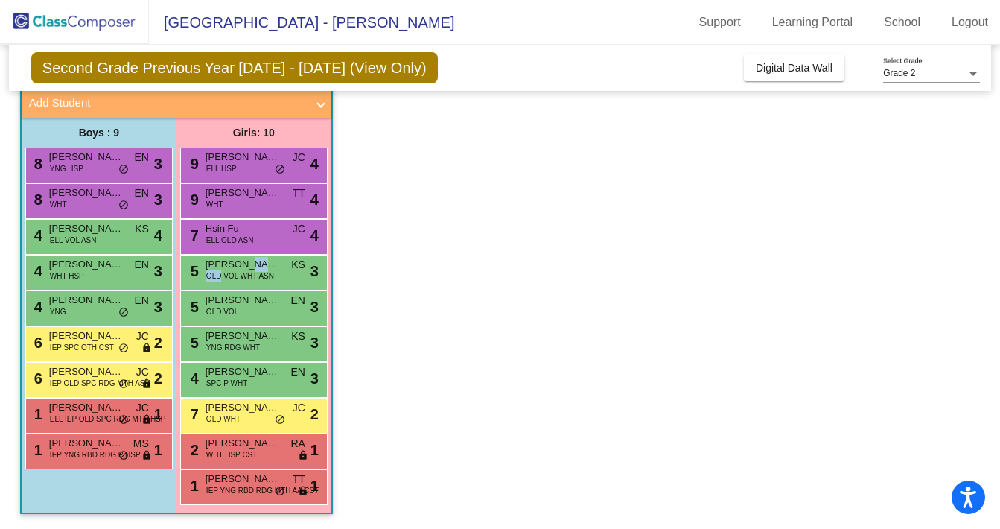
click at [259, 267] on span "[PERSON_NAME]" at bounding box center [243, 264] width 74 height 15
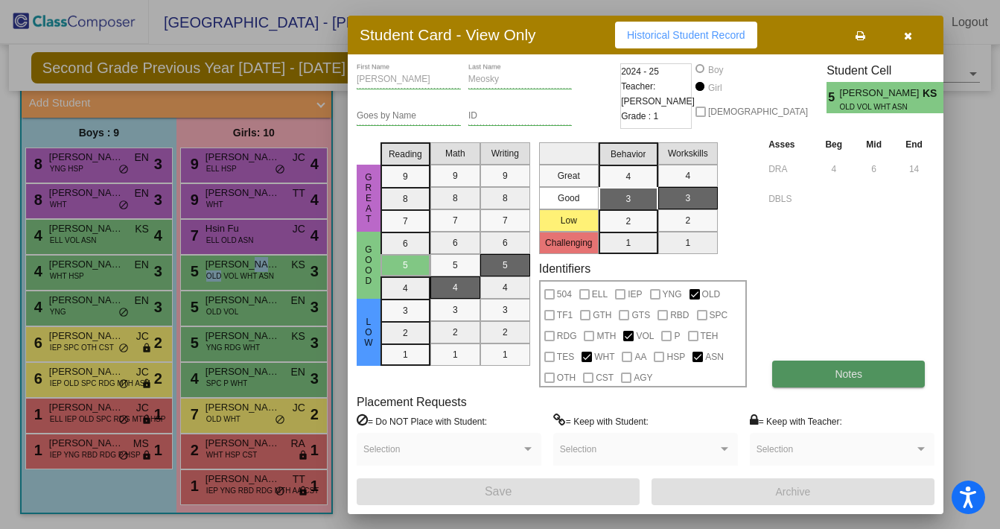
click at [814, 366] on button "Notes" at bounding box center [848, 374] width 153 height 27
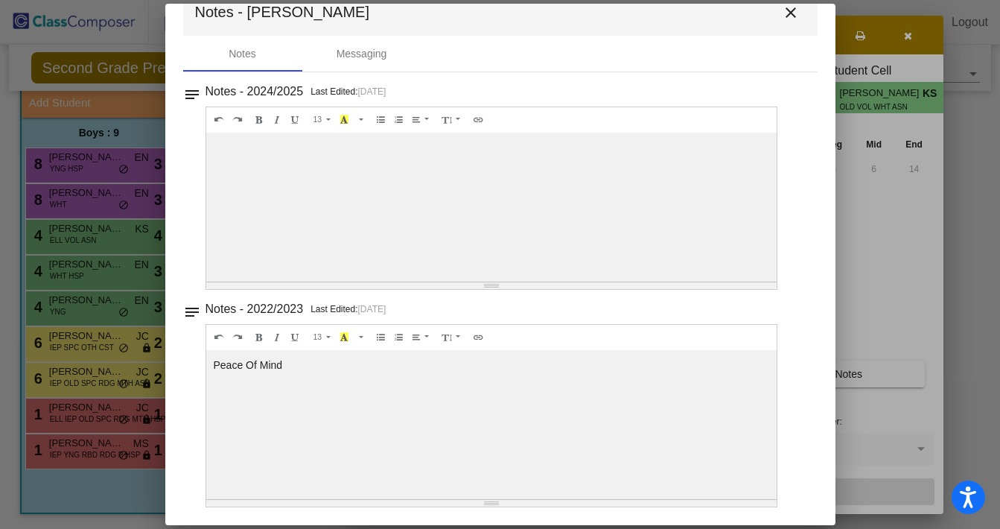
scroll to position [0, 0]
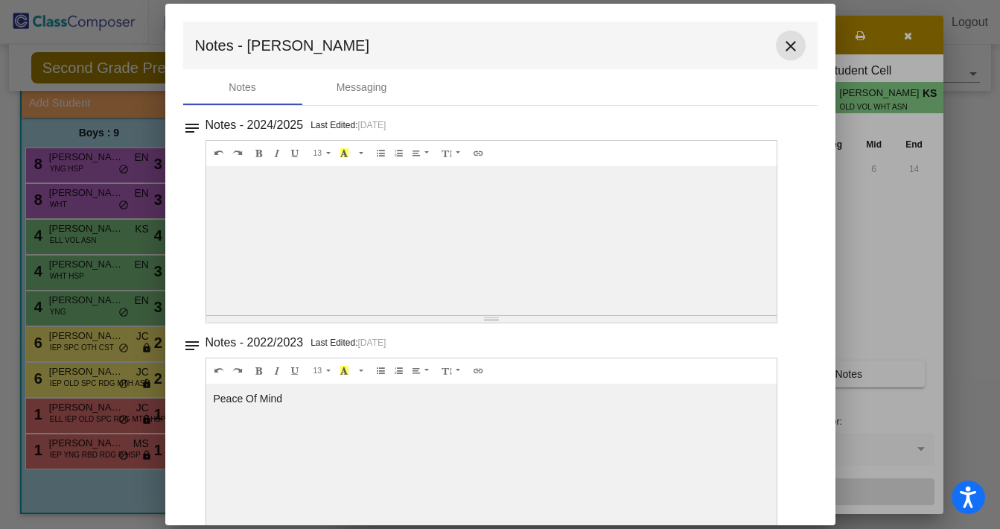
click at [790, 42] on mat-icon "close" at bounding box center [791, 46] width 18 height 18
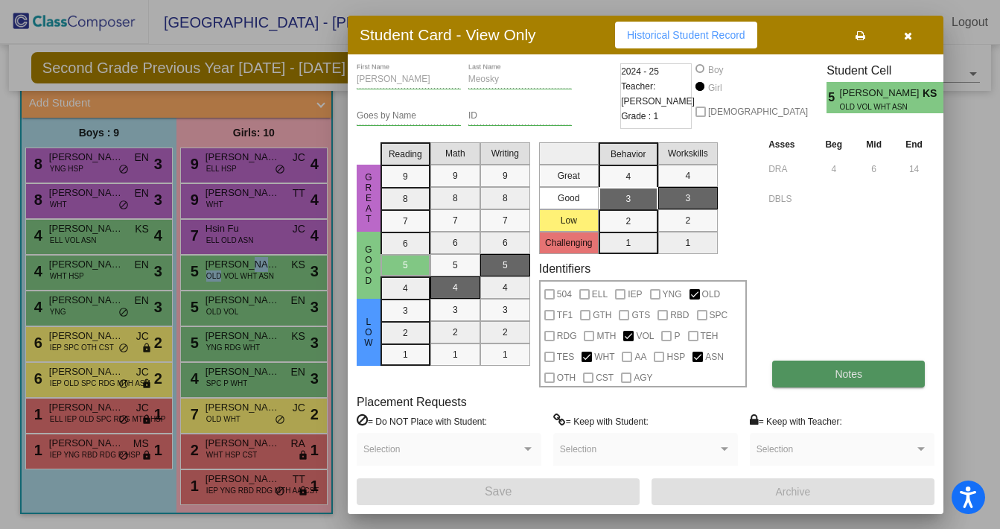
click at [829, 370] on button "Notes" at bounding box center [848, 374] width 153 height 27
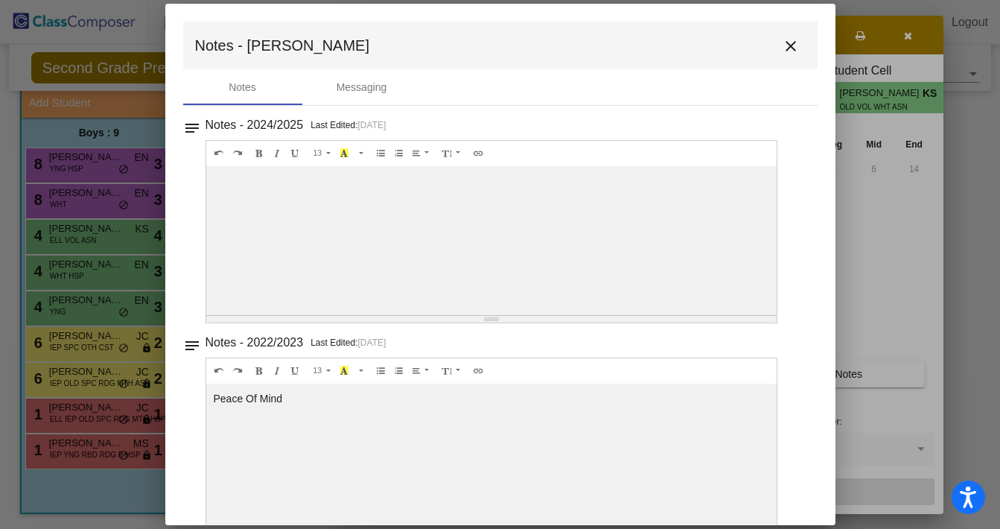
click at [783, 46] on mat-icon "close" at bounding box center [791, 46] width 18 height 18
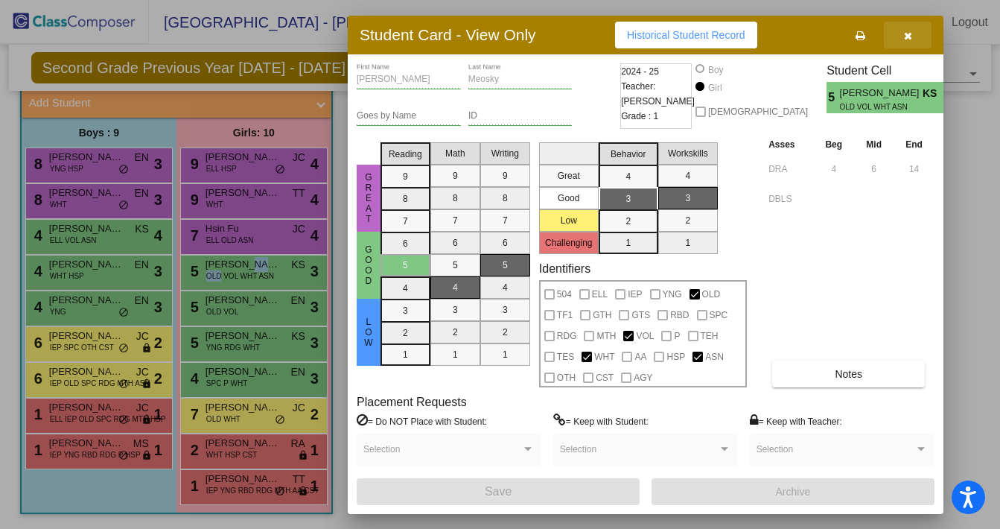
click at [909, 34] on icon "button" at bounding box center [908, 36] width 8 height 10
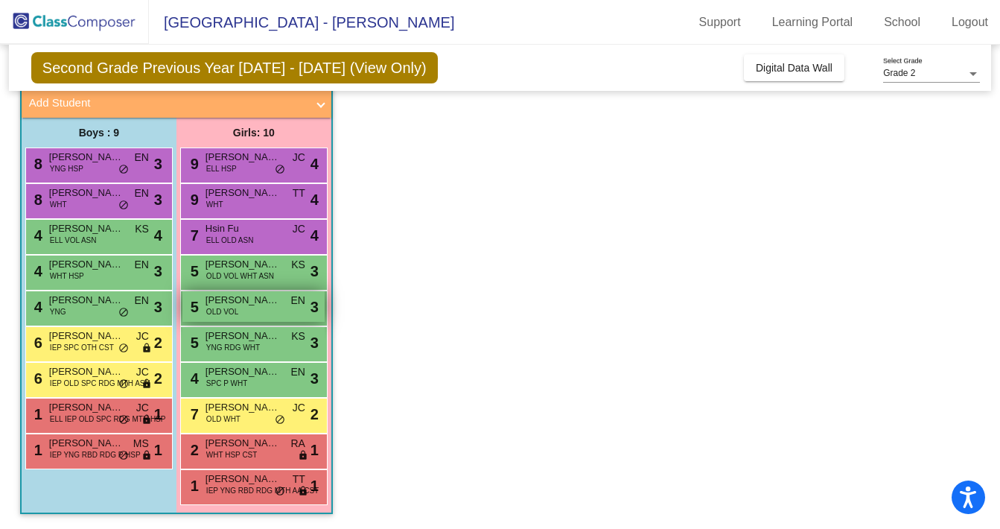
click at [260, 312] on div "5 [PERSON_NAME] OLD VOL EN lock do_not_disturb_alt 3" at bounding box center [253, 306] width 142 height 31
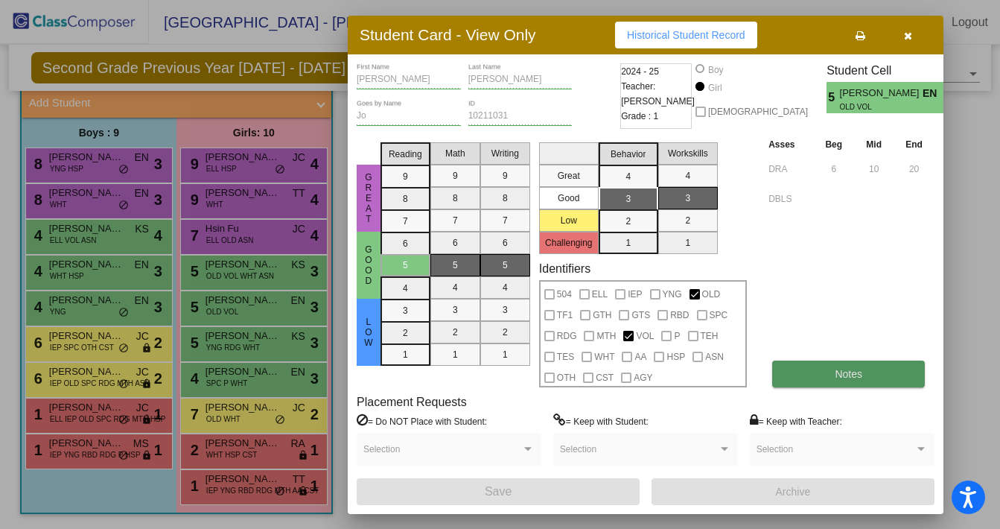
click at [852, 379] on span "Notes" at bounding box center [849, 374] width 28 height 12
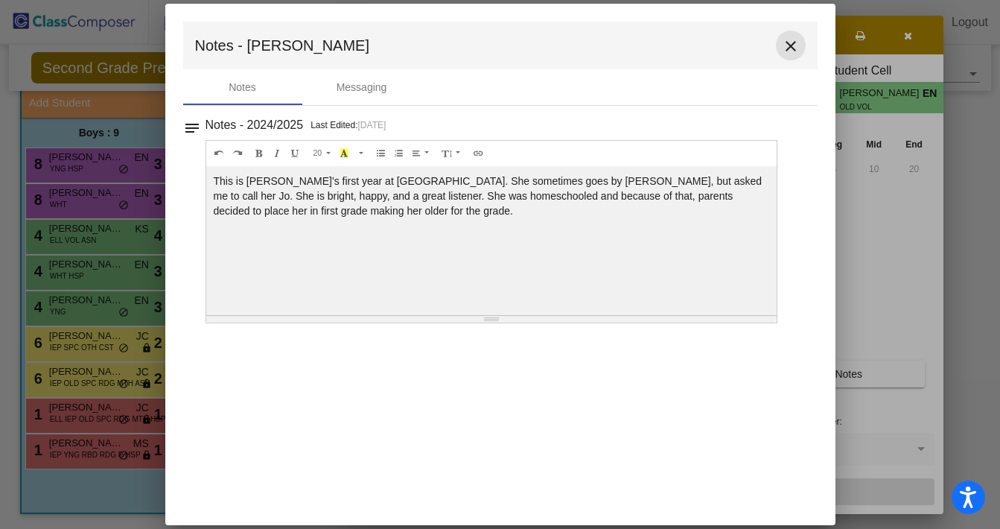
click at [794, 45] on mat-icon "close" at bounding box center [791, 46] width 18 height 18
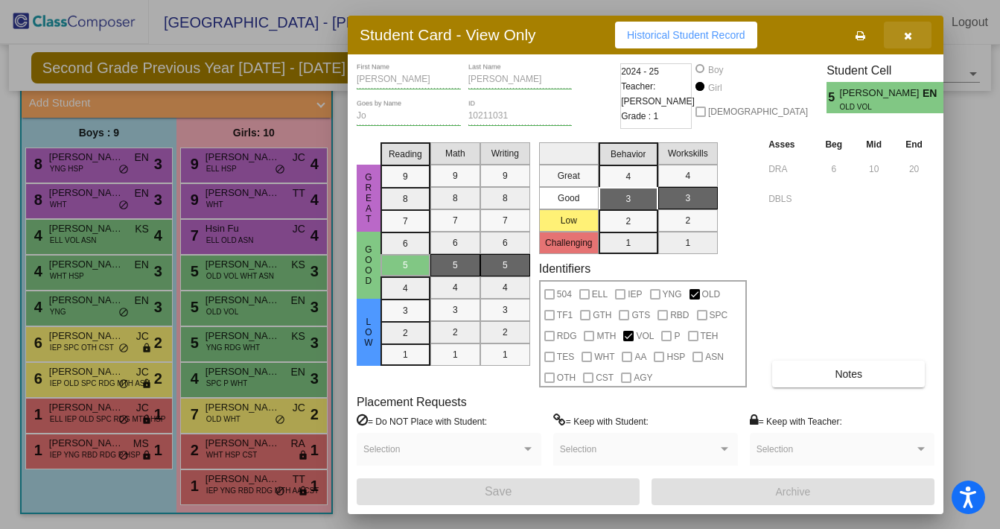
click at [908, 39] on icon "button" at bounding box center [908, 36] width 8 height 10
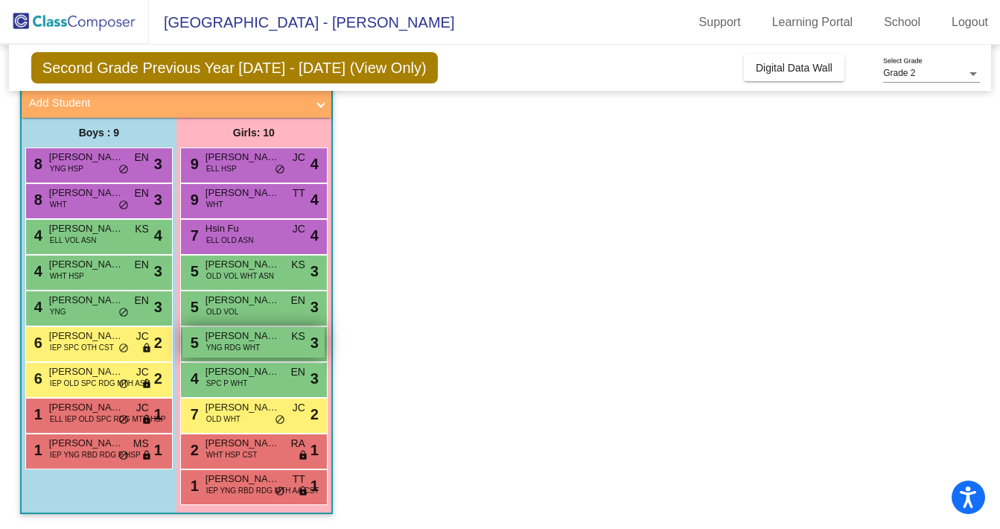
click at [287, 343] on div "5 [PERSON_NAME] YNG RDG WHT KS lock do_not_disturb_alt 3" at bounding box center [253, 342] width 142 height 31
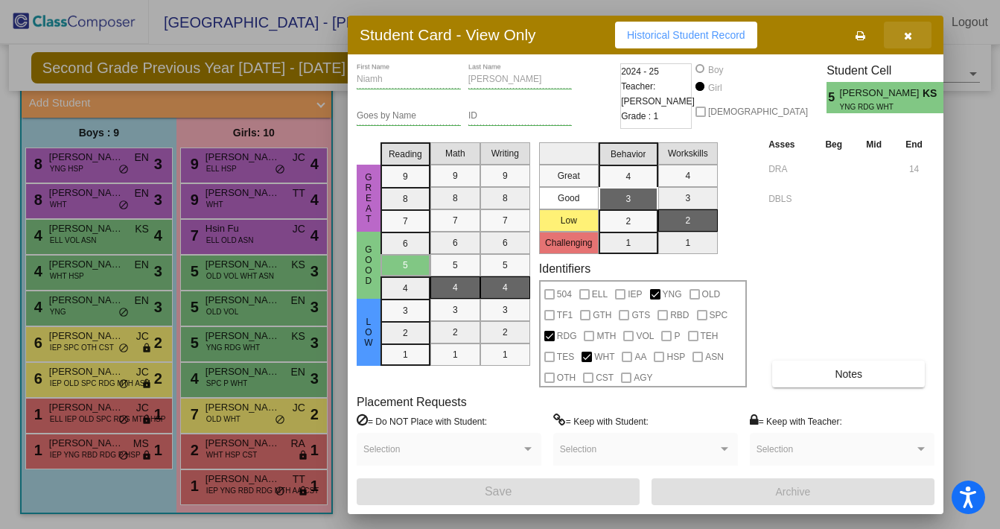
click at [907, 37] on icon "button" at bounding box center [908, 36] width 8 height 10
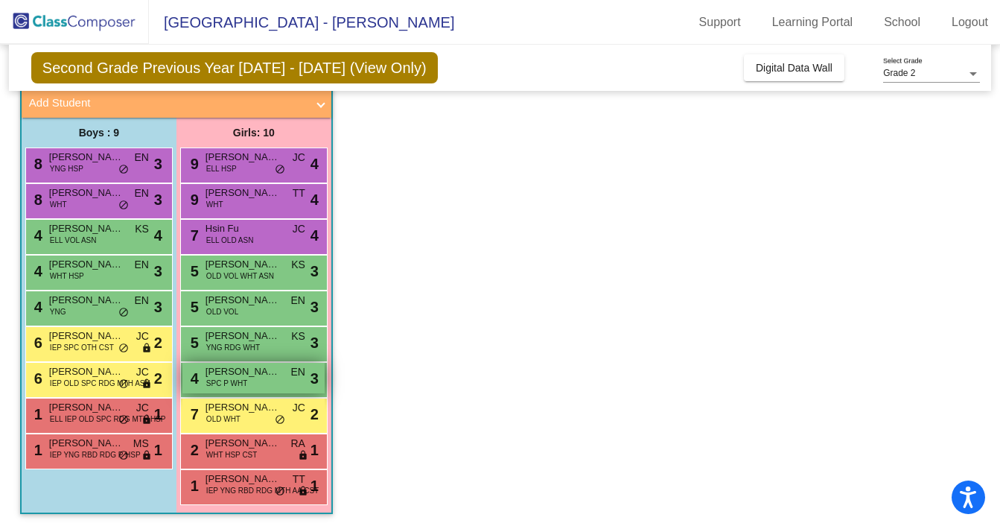
click at [293, 383] on div "4 [PERSON_NAME] SPC P WHT EN lock do_not_disturb_alt 3" at bounding box center [253, 378] width 142 height 31
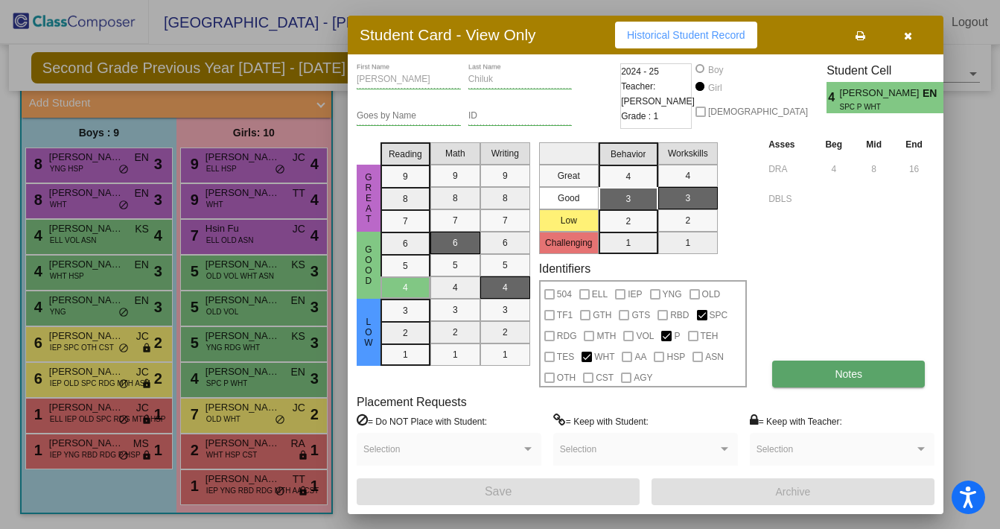
click at [898, 380] on button "Notes" at bounding box center [848, 374] width 153 height 27
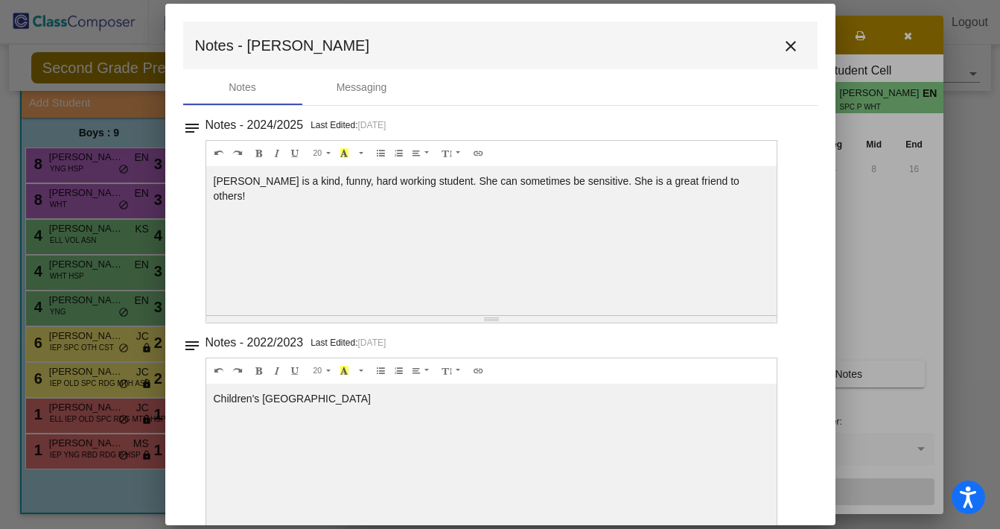
click at [782, 48] on mat-icon "close" at bounding box center [791, 46] width 18 height 18
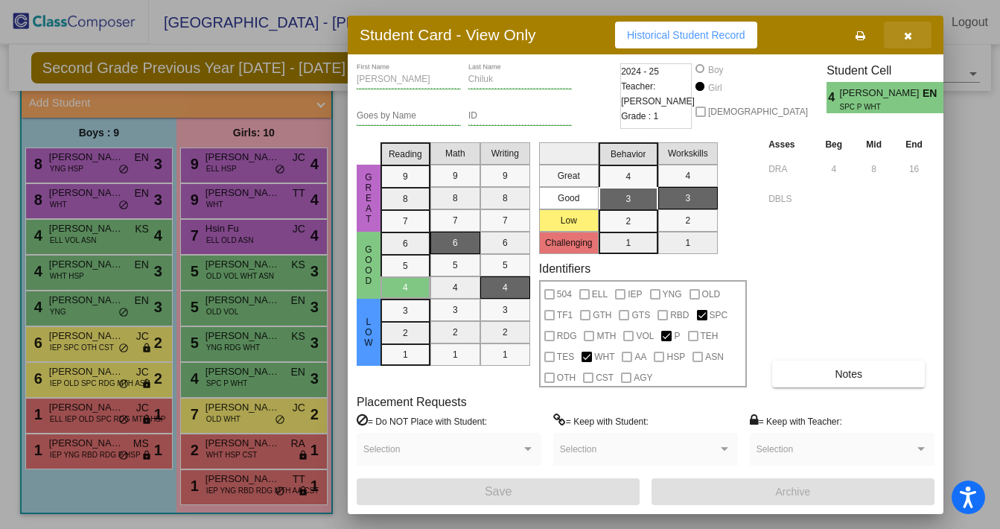
click at [909, 33] on icon "button" at bounding box center [908, 36] width 8 height 10
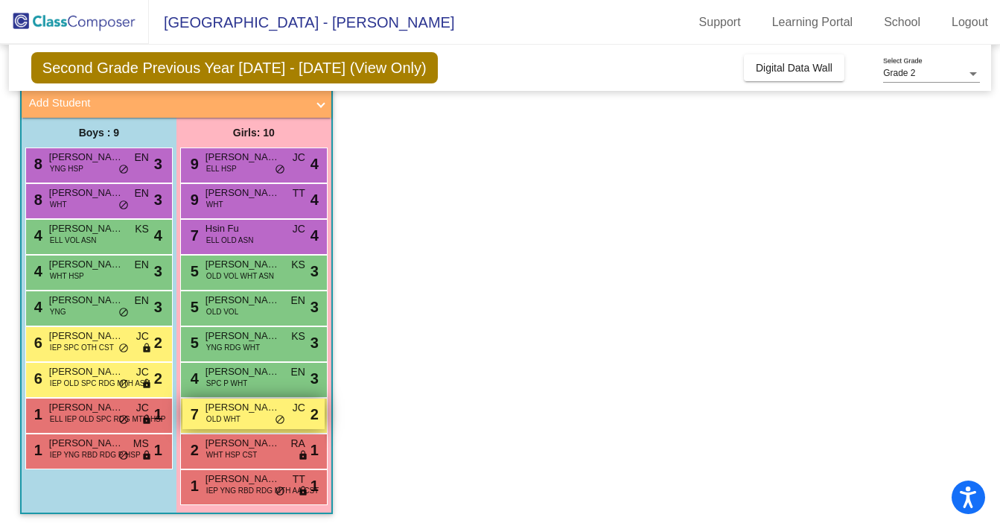
click at [270, 420] on div "7 Dakota Fedorov OLD WHT JC lock do_not_disturb_alt 2" at bounding box center [253, 414] width 142 height 31
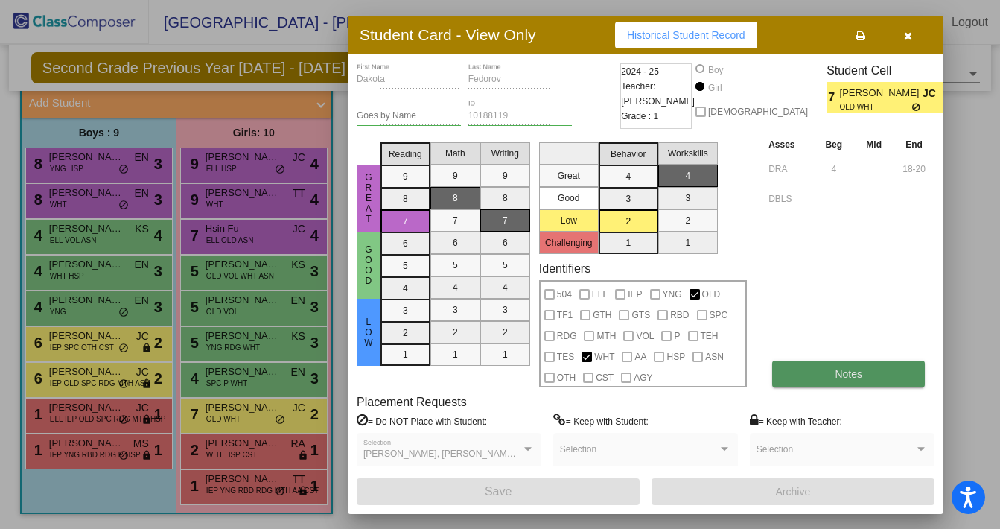
click at [852, 378] on span "Notes" at bounding box center [849, 374] width 28 height 12
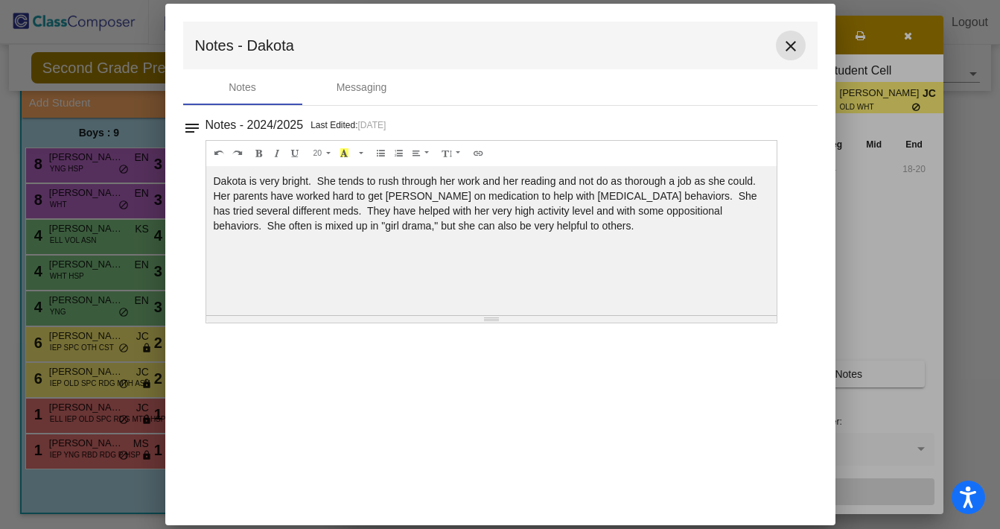
click at [795, 50] on mat-icon "close" at bounding box center [791, 46] width 18 height 18
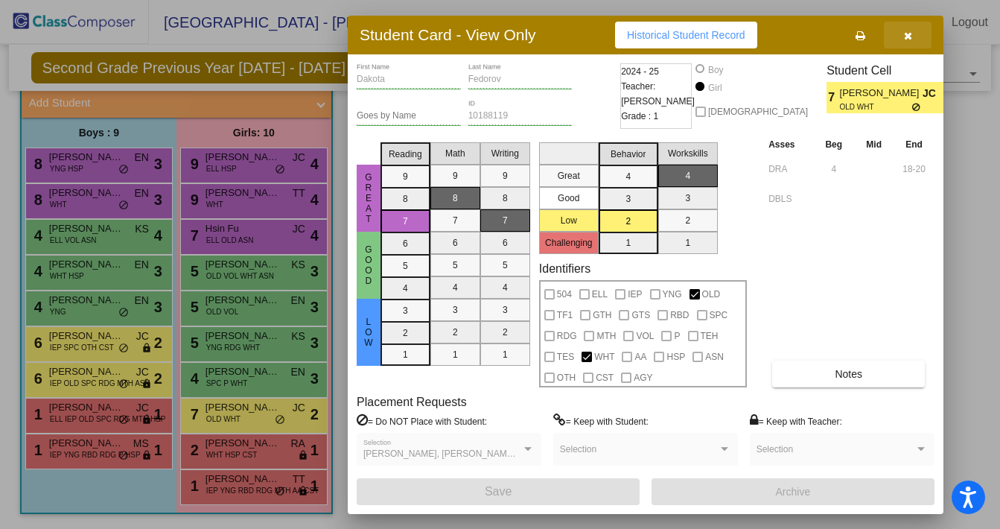
click at [910, 34] on icon "button" at bounding box center [908, 36] width 8 height 10
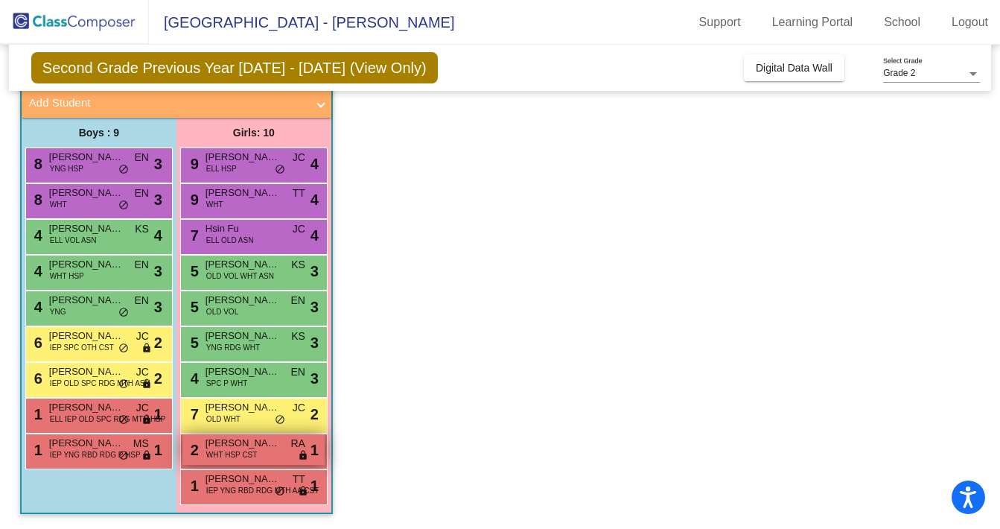
click at [243, 451] on span "WHT HSP CST" at bounding box center [231, 454] width 51 height 11
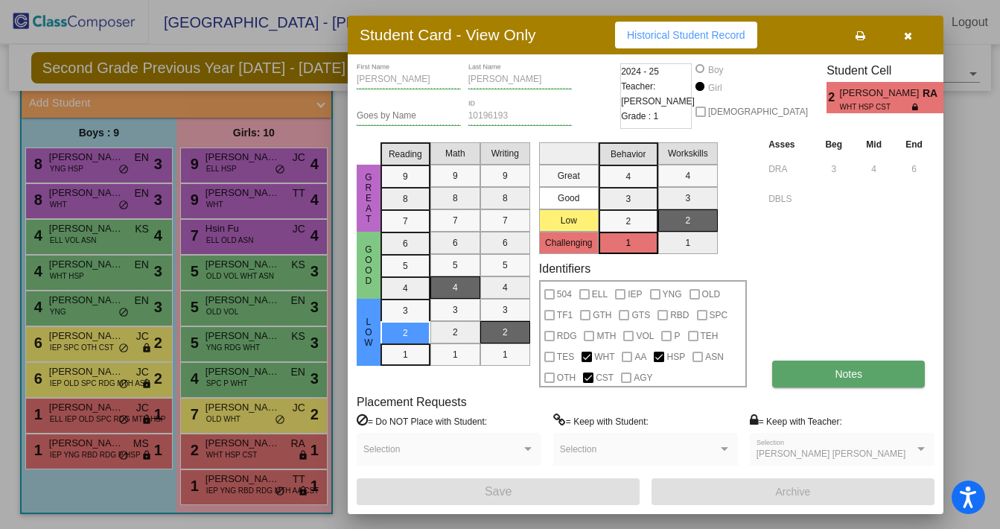
click at [845, 375] on span "Notes" at bounding box center [849, 374] width 28 height 12
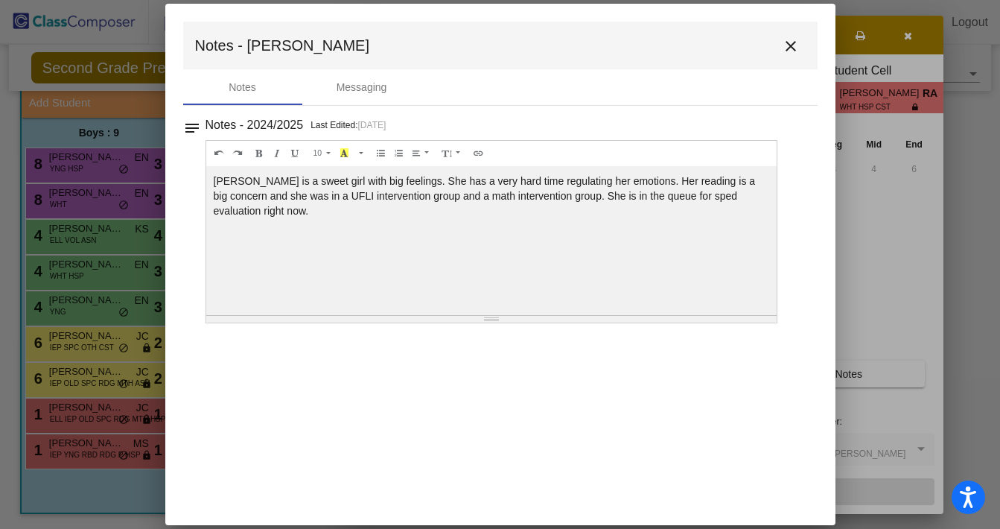
click at [790, 39] on mat-icon "close" at bounding box center [791, 46] width 18 height 18
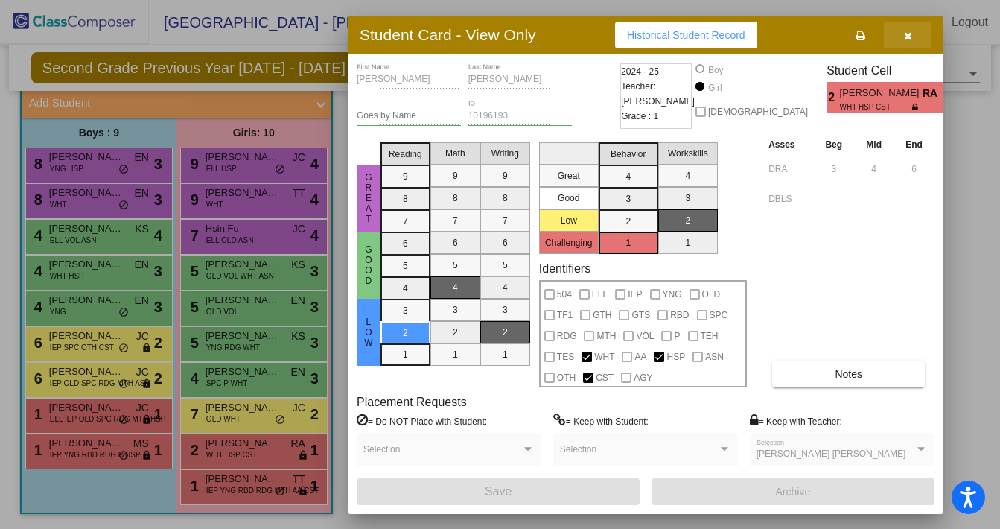
click at [911, 32] on icon "button" at bounding box center [908, 36] width 8 height 10
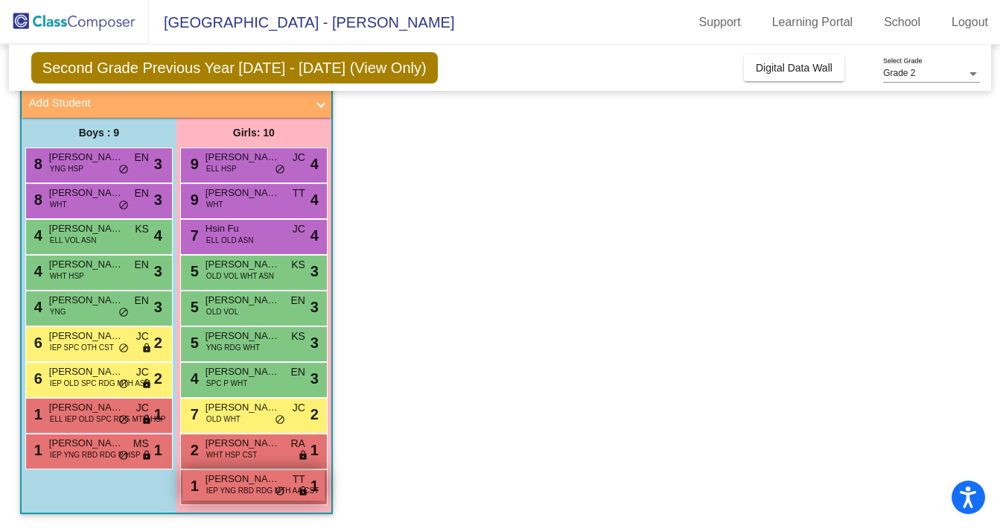
click at [267, 492] on span "IEP YNG RBD RDG MTH AA CST" at bounding box center [262, 490] width 112 height 11
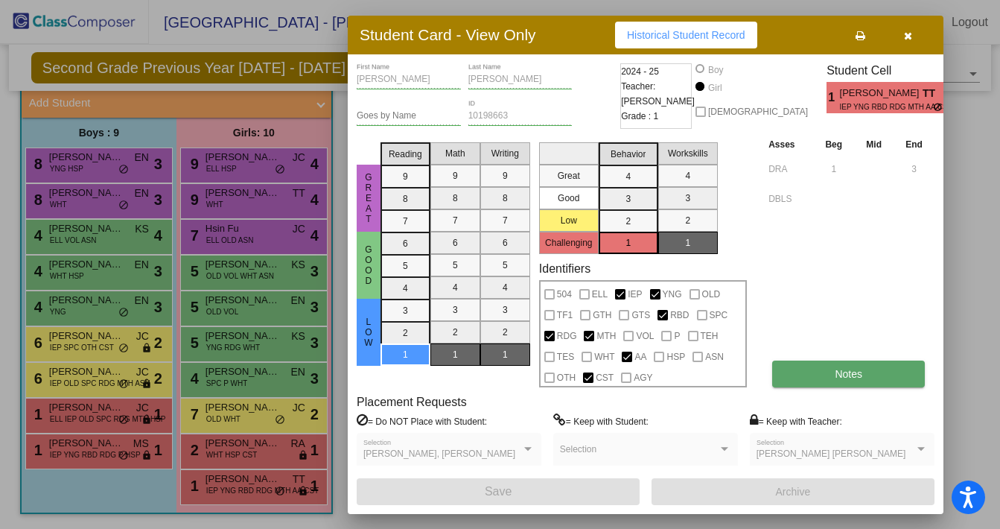
click at [892, 372] on button "Notes" at bounding box center [848, 374] width 153 height 27
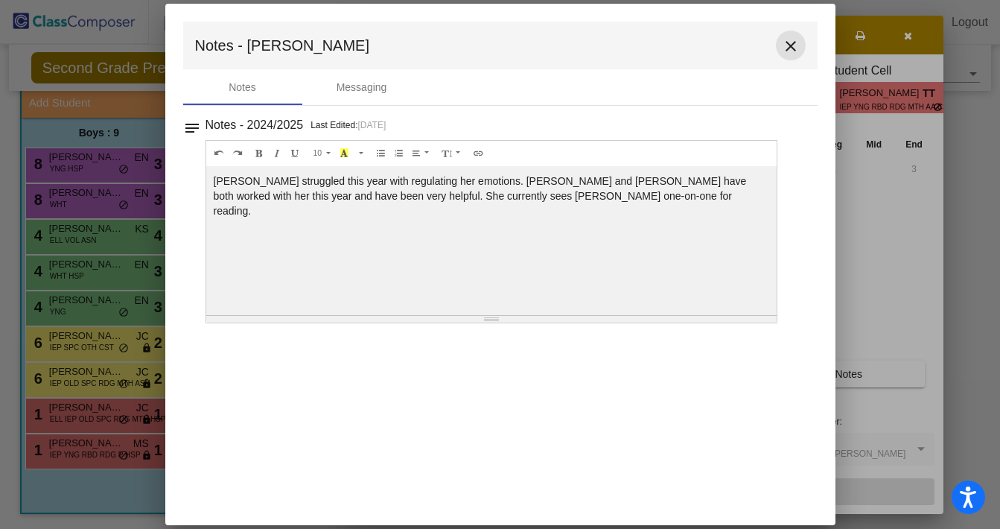
click at [793, 45] on mat-icon "close" at bounding box center [791, 46] width 18 height 18
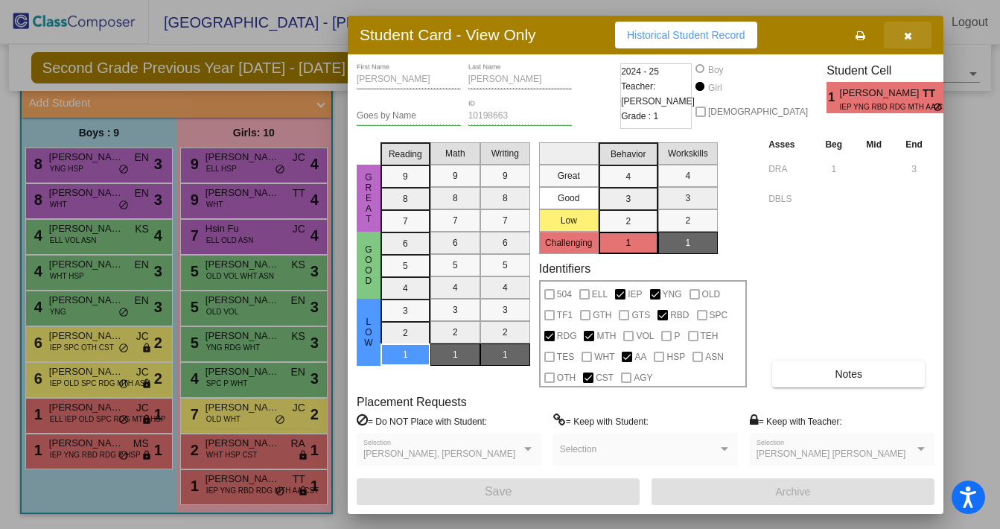
click at [907, 31] on icon "button" at bounding box center [908, 36] width 8 height 10
